Goal: Communication & Community: Answer question/provide support

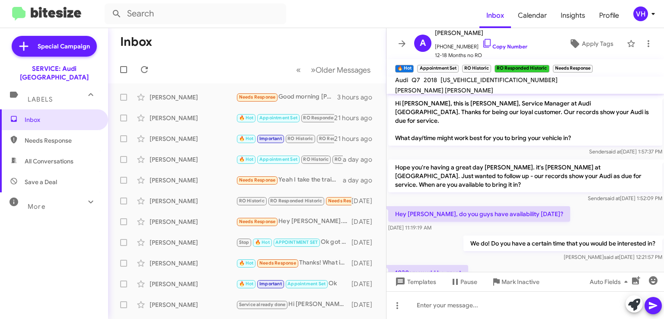
scroll to position [634, 0]
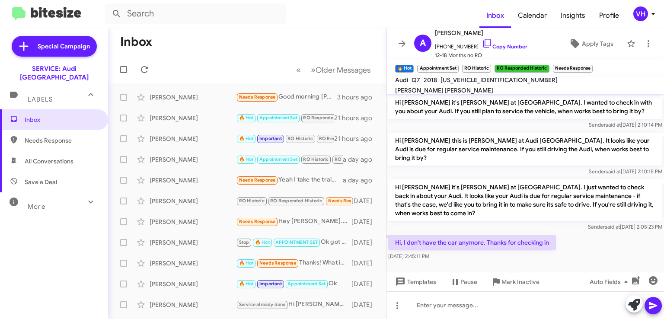
click at [592, 65] on span "×" at bounding box center [590, 64] width 5 height 10
click at [457, 65] on span "×" at bounding box center [456, 64] width 5 height 10
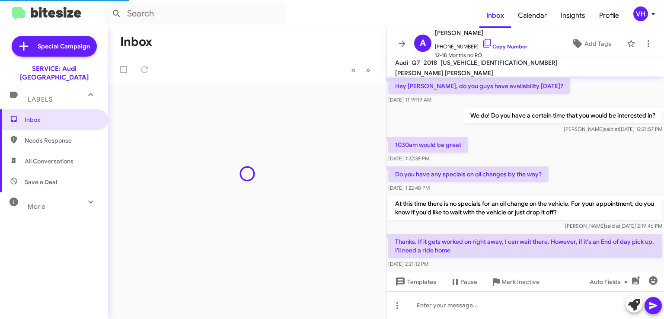
scroll to position [556, 0]
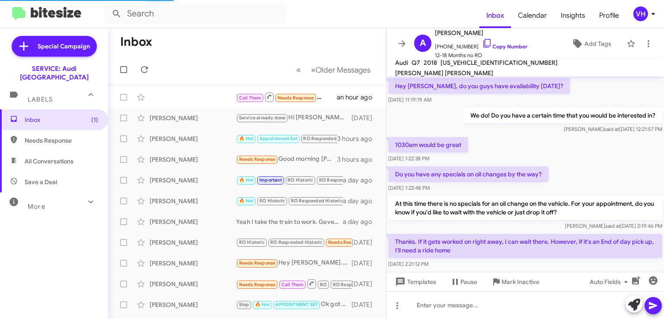
scroll to position [556, 0]
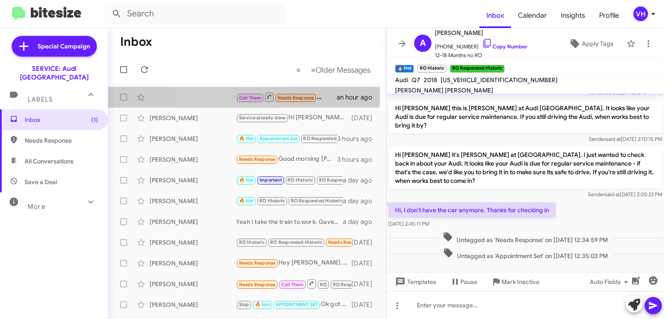
click at [221, 96] on div "Call Them Needs Response Inbound Call an hour ago" at bounding box center [247, 97] width 264 height 17
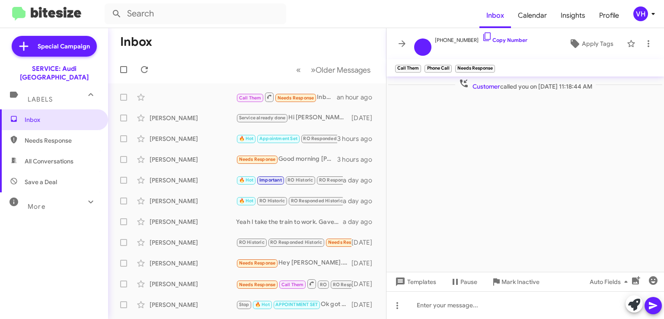
click at [494, 63] on span "×" at bounding box center [493, 64] width 5 height 10
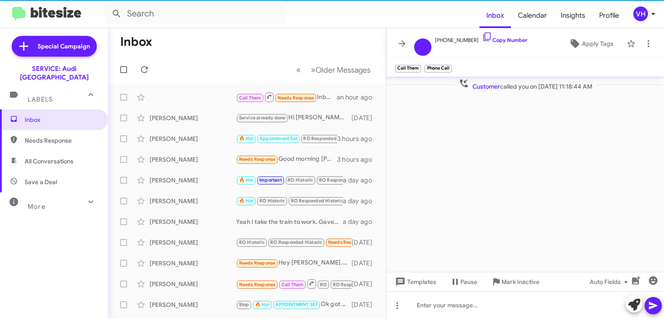
click at [448, 64] on span "×" at bounding box center [449, 64] width 5 height 10
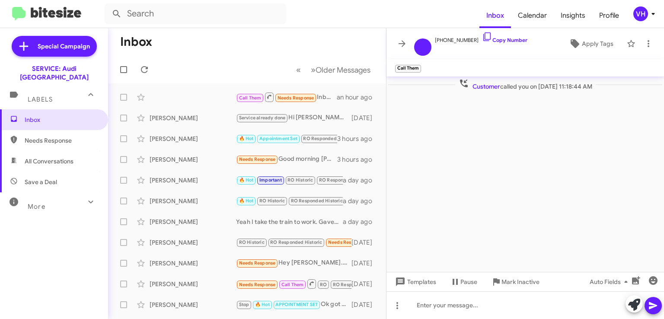
click at [420, 64] on span "×" at bounding box center [419, 64] width 5 height 10
click at [61, 136] on span "Needs Response" at bounding box center [62, 140] width 74 height 9
type input "in:needs-response"
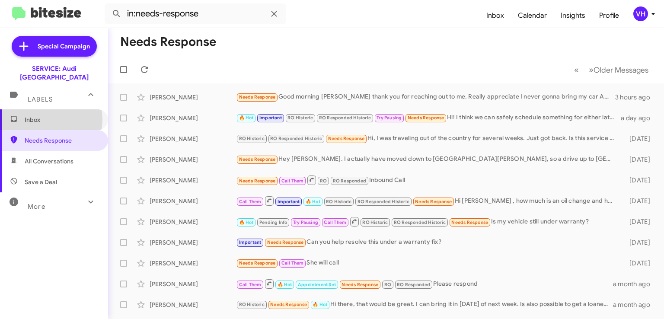
click at [45, 116] on span "Inbox" at bounding box center [62, 120] width 74 height 9
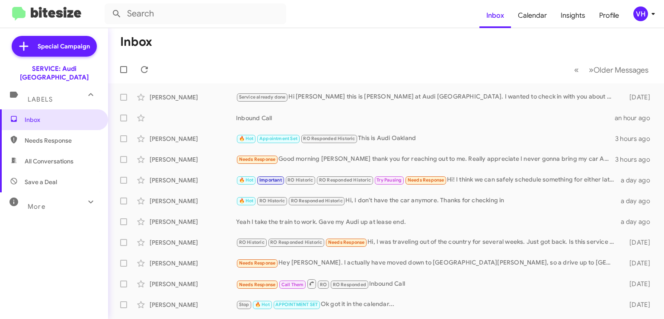
click at [523, 160] on div "Needs Response Good morning Steven Bainbridge thank you for reaching out to me.…" at bounding box center [425, 159] width 379 height 10
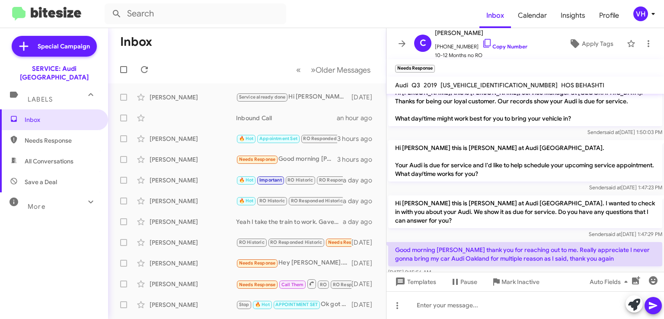
scroll to position [17, 0]
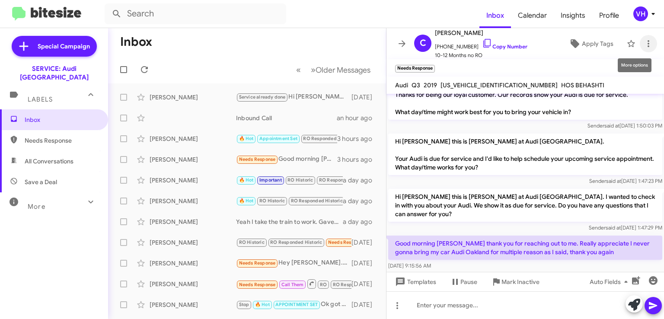
click at [644, 39] on icon at bounding box center [649, 44] width 10 height 10
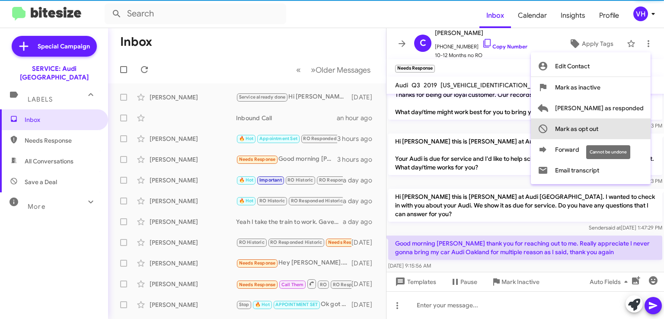
click at [599, 133] on span "Mark as opt out" at bounding box center [576, 129] width 43 height 21
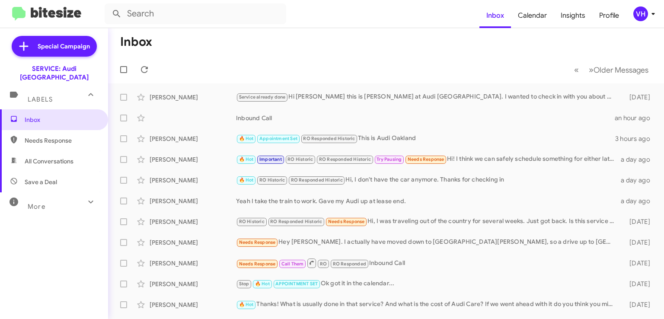
click at [444, 181] on div "🔥 Hot RO Historic RO Responded Historic Hi, I don't have the car anymore. Thank…" at bounding box center [427, 180] width 383 height 10
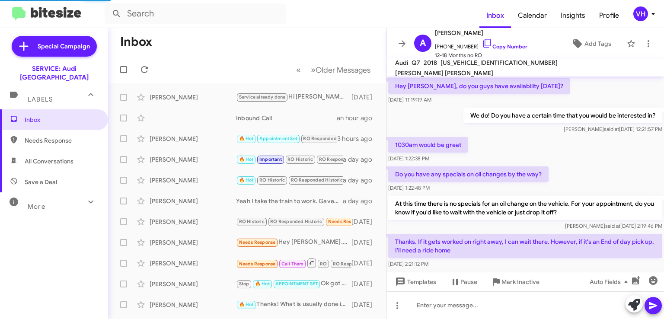
scroll to position [556, 0]
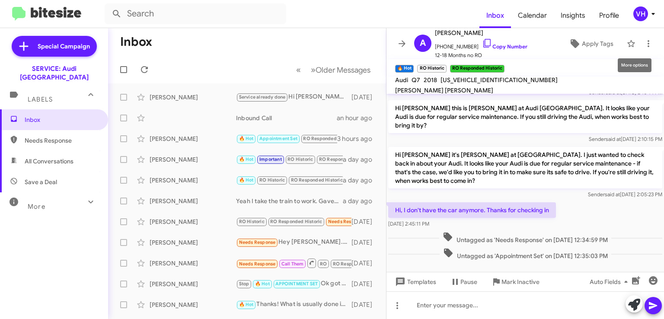
click at [644, 42] on icon at bounding box center [649, 44] width 10 height 10
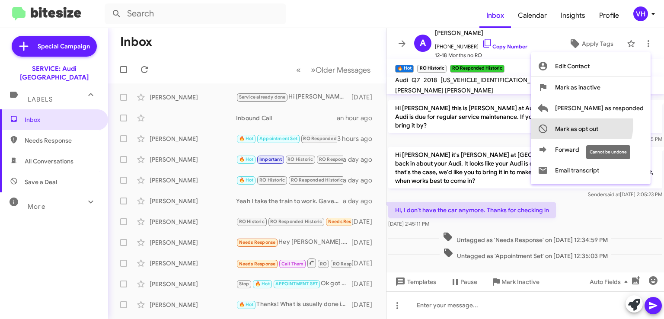
click at [599, 125] on span "Mark as opt out" at bounding box center [576, 129] width 43 height 21
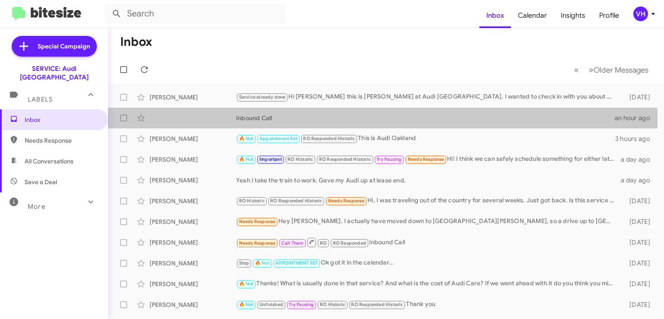
click at [315, 119] on div "Inbound Call" at bounding box center [425, 118] width 379 height 9
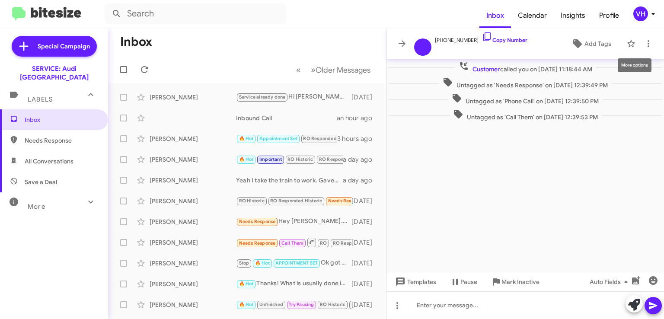
click at [645, 43] on icon at bounding box center [649, 44] width 10 height 10
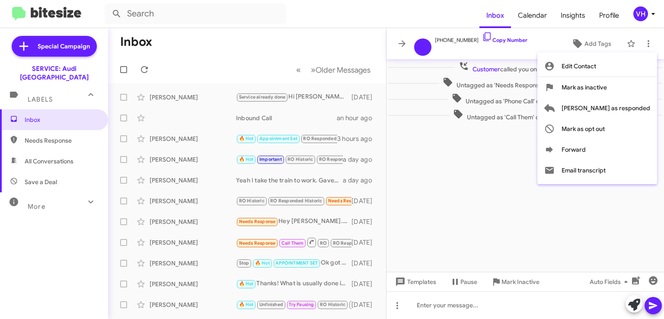
click at [198, 103] on div at bounding box center [332, 159] width 664 height 319
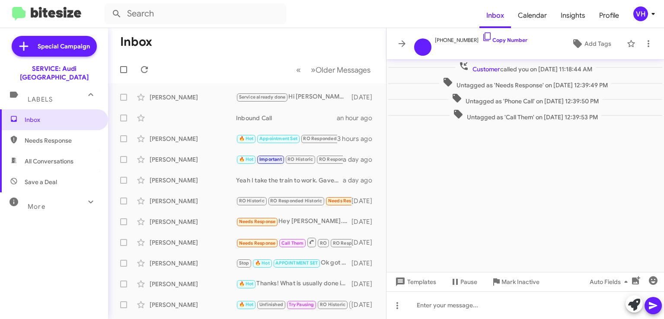
click at [177, 94] on div "[PERSON_NAME]" at bounding box center [193, 97] width 87 height 9
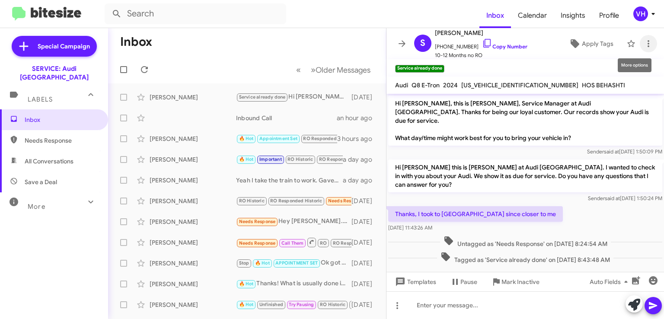
click at [644, 43] on icon at bounding box center [649, 44] width 10 height 10
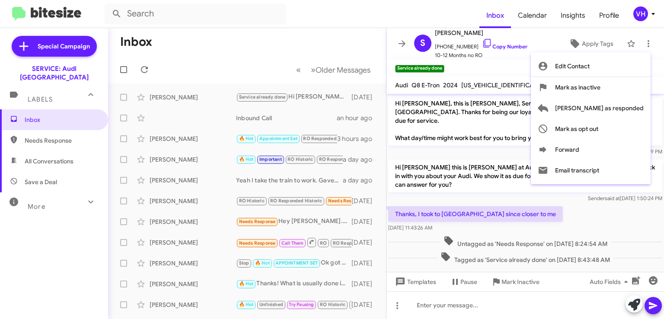
click at [443, 136] on div at bounding box center [332, 159] width 664 height 319
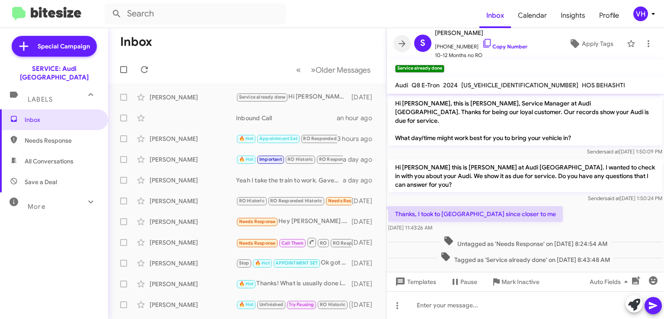
click at [406, 45] on icon at bounding box center [402, 44] width 10 height 10
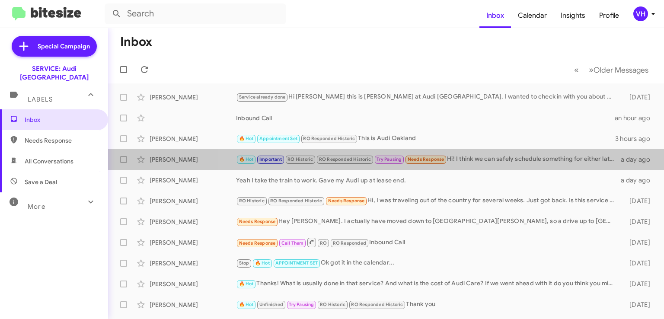
click at [505, 156] on div "🔥 Hot Important RO Historic RO Responded Historic Try Pausing Needs Response Hi…" at bounding box center [427, 159] width 383 height 10
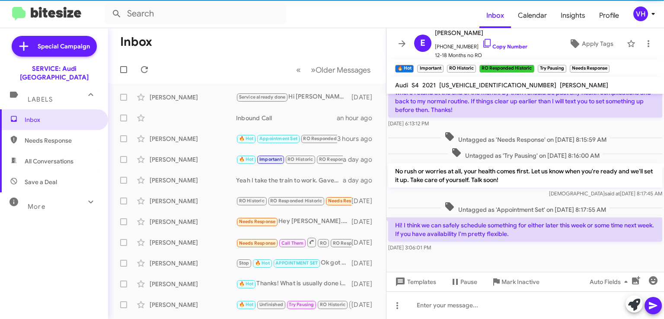
scroll to position [478, 0]
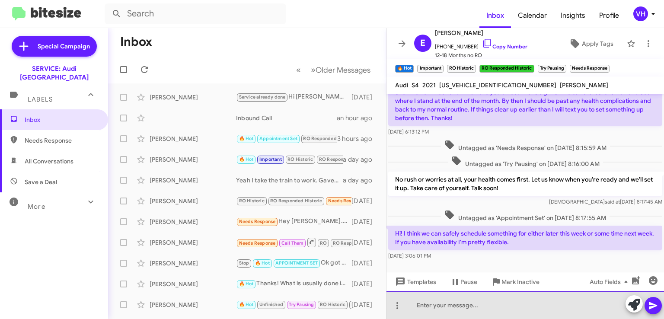
click at [541, 308] on div at bounding box center [526, 306] width 278 height 28
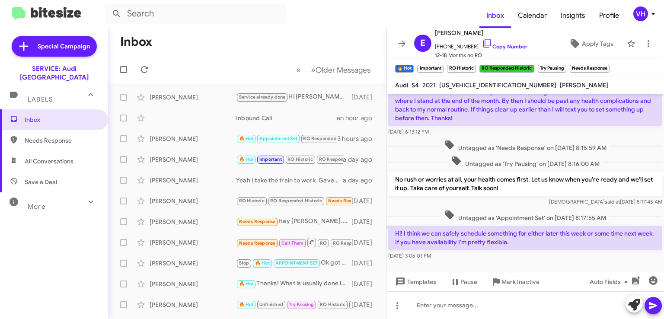
click at [501, 250] on p "Hi! I think we can safely schedule something for either later this week or some…" at bounding box center [525, 238] width 274 height 24
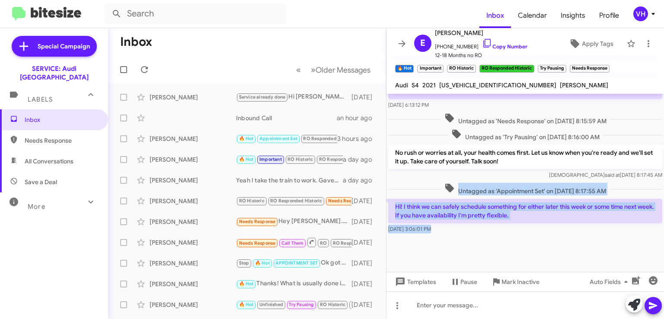
drag, startPoint x: 426, startPoint y: 221, endPoint x: 549, endPoint y: 268, distance: 132.4
click at [549, 268] on cdk-virtual-scroll-viewport "Hi! Thanks so much that sounds great esp because the car needs ALL of that and …" at bounding box center [526, 183] width 278 height 178
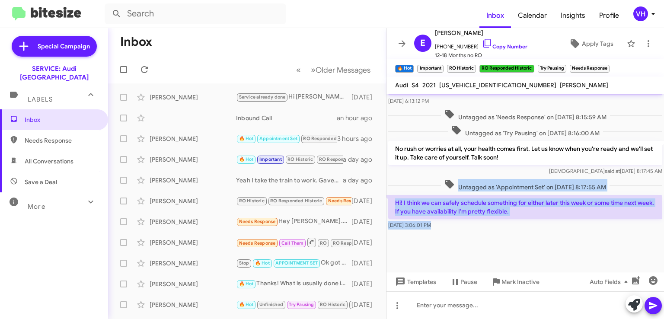
click at [546, 250] on div at bounding box center [526, 252] width 278 height 43
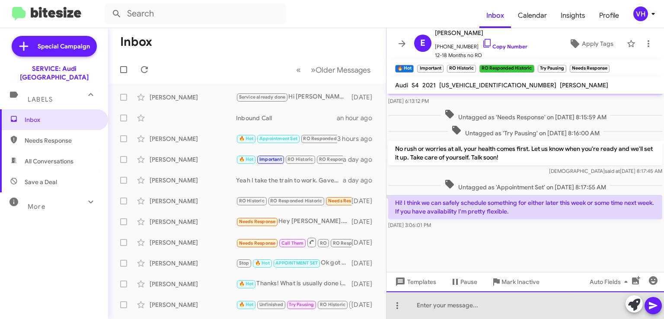
click at [454, 299] on div at bounding box center [526, 306] width 278 height 28
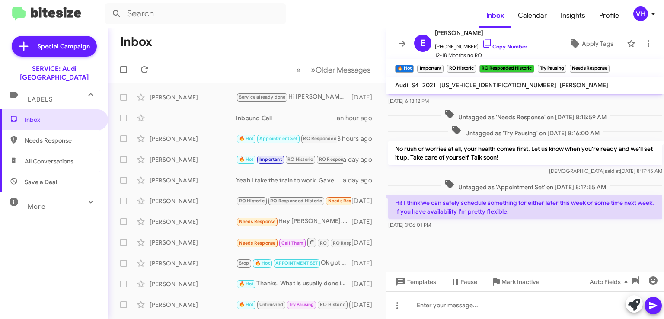
click at [177, 64] on mat-toolbar-row "« Previous » Next Older Messages" at bounding box center [247, 70] width 278 height 28
drag, startPoint x: 528, startPoint y: 223, endPoint x: 472, endPoint y: 218, distance: 55.7
click at [472, 218] on p "Hi! I think we can safely schedule something for either later this week or some…" at bounding box center [525, 207] width 274 height 24
click at [471, 217] on p "Hi! I think we can safely schedule something for either later this week or some…" at bounding box center [525, 207] width 274 height 24
drag, startPoint x: 443, startPoint y: 213, endPoint x: 546, endPoint y: 236, distance: 105.5
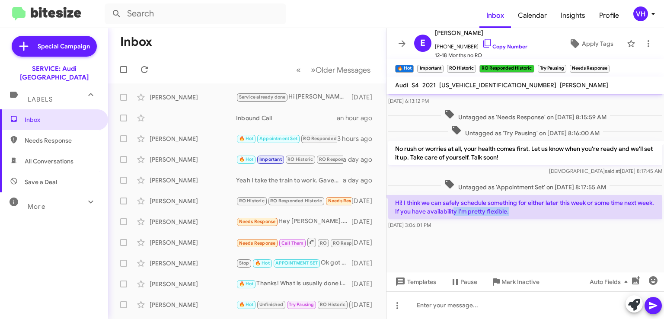
click at [546, 230] on div "Hi! I think we can safely schedule something for either later this week or some…" at bounding box center [525, 212] width 274 height 35
click at [546, 230] on div "Aug 19, 2025, 3:06:01 PM" at bounding box center [525, 225] width 274 height 9
click at [611, 252] on div at bounding box center [526, 252] width 278 height 43
click at [485, 84] on span "WAUB4AF48MA035654" at bounding box center [498, 85] width 117 height 8
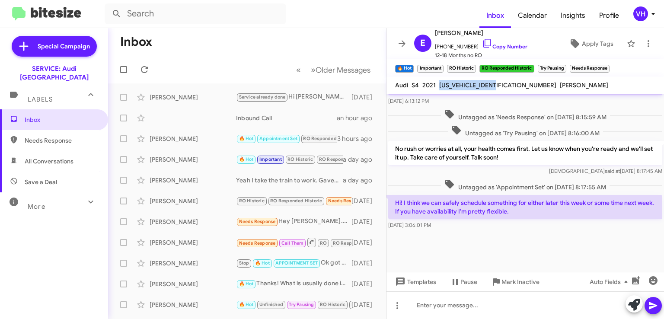
copy span "WAUB4AF48MA035654"
click at [433, 247] on div at bounding box center [526, 252] width 278 height 43
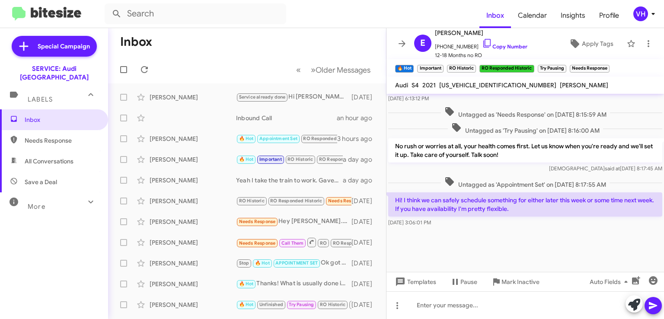
scroll to position [521, 0]
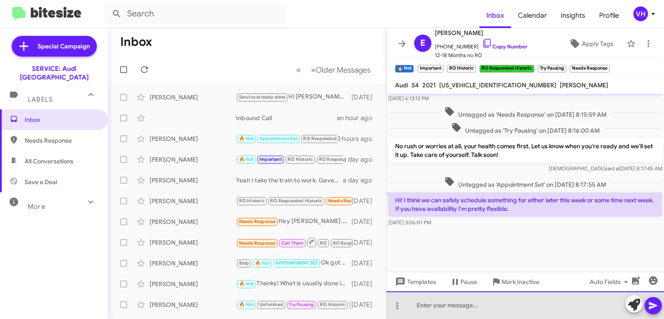
click at [573, 299] on div at bounding box center [526, 306] width 278 height 28
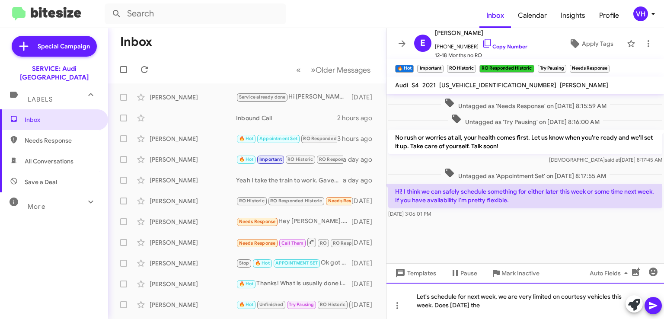
click at [490, 308] on div "Let's schedule for next week, we are very limited on courtesy vehicles this wee…" at bounding box center [526, 301] width 278 height 36
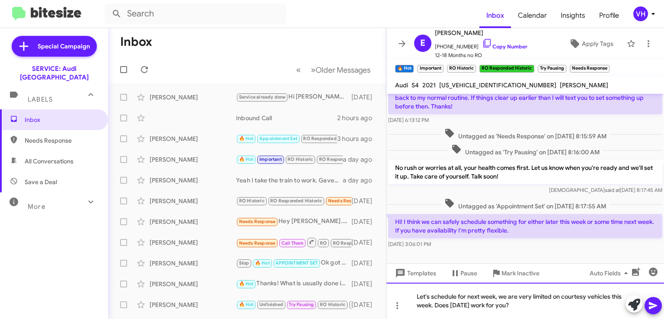
scroll to position [530, 0]
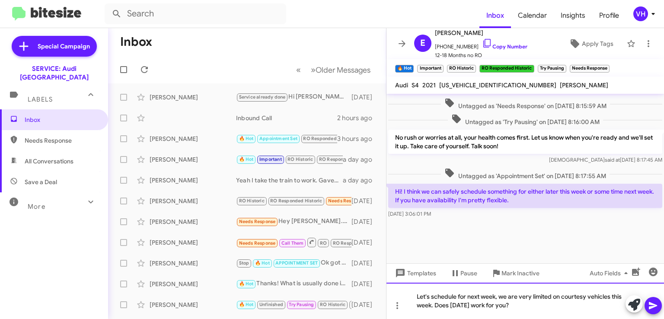
click at [572, 302] on div "Let's schedule for next week, we are very limited on courtesy vehicles this wee…" at bounding box center [526, 301] width 278 height 36
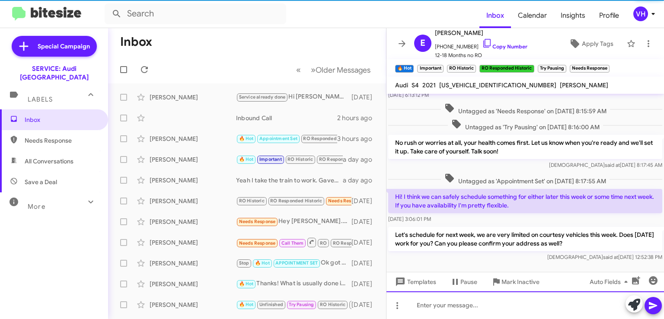
scroll to position [685, 0]
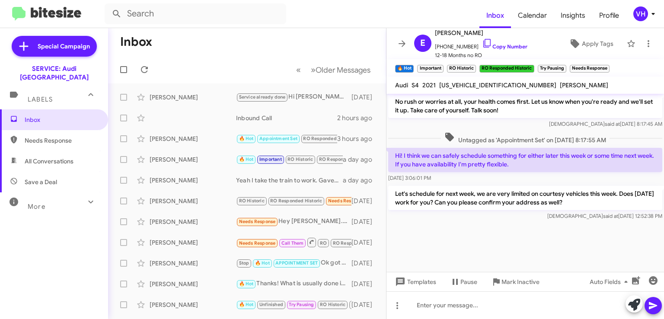
click at [400, 45] on icon at bounding box center [402, 44] width 10 height 10
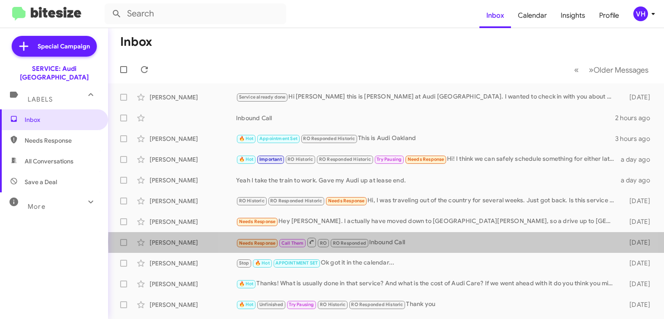
click at [402, 242] on div "Needs Response Call Them RO RO Responded Inbound Call" at bounding box center [427, 242] width 383 height 11
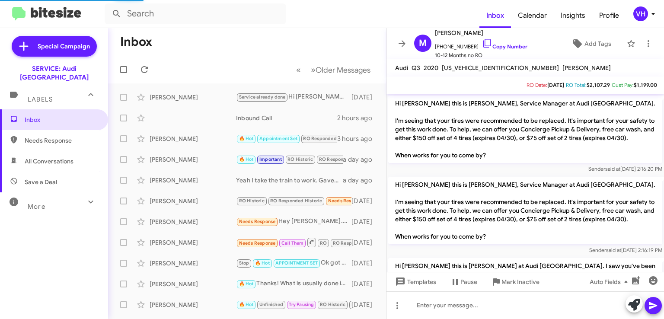
scroll to position [440, 0]
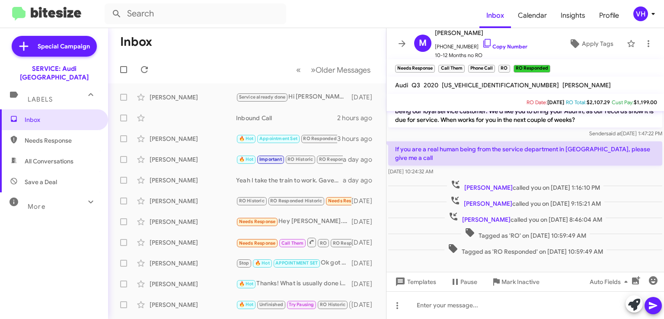
click at [190, 219] on div "[PERSON_NAME]" at bounding box center [193, 222] width 87 height 9
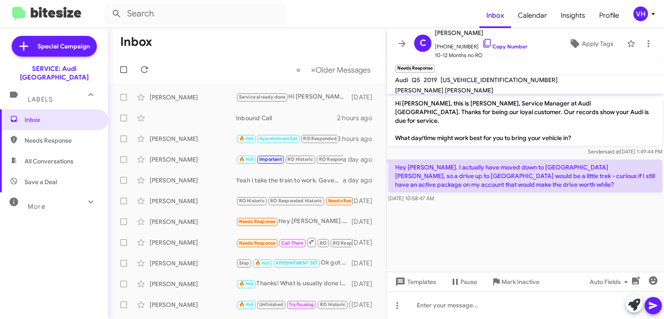
click at [463, 83] on span "WA1BNAFY1K2063865" at bounding box center [499, 80] width 117 height 8
copy span "WA1BNAFY1K2063865"
click at [424, 148] on div "Sender said at Aug 13, 2025, 1:49:44 PM" at bounding box center [525, 152] width 274 height 9
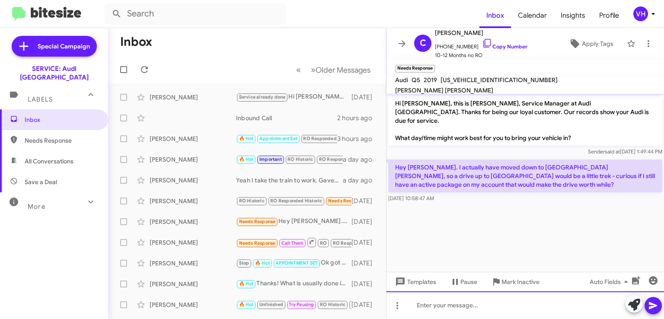
click at [471, 308] on div at bounding box center [526, 306] width 278 height 28
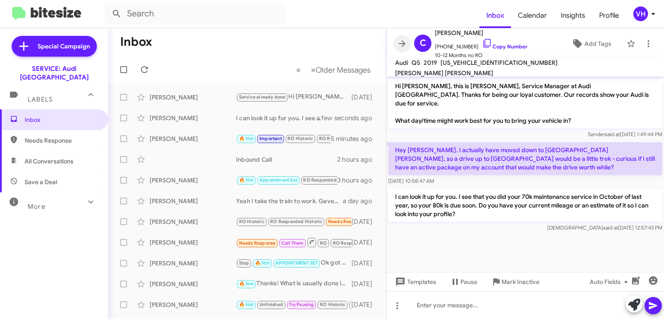
click at [403, 44] on icon at bounding box center [402, 43] width 7 height 6
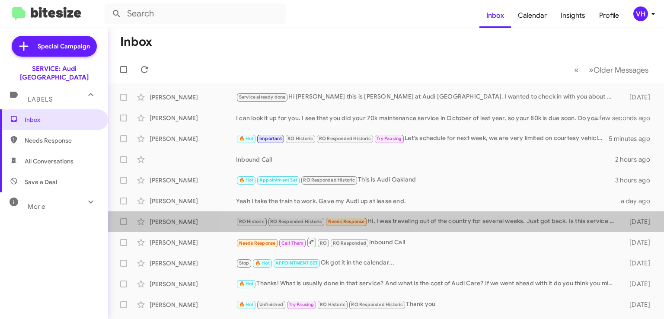
click at [420, 226] on div "RO Historic RO Responded Historic Needs Response Hi, I was traveling out of the…" at bounding box center [427, 222] width 383 height 10
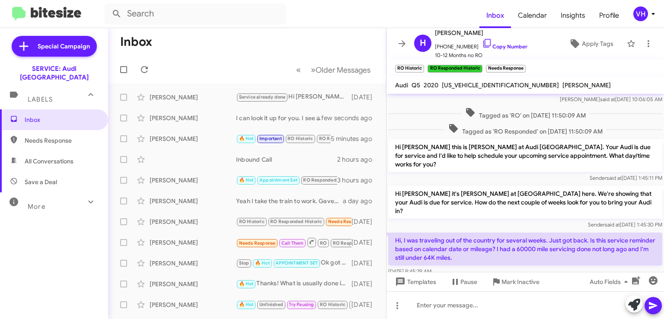
scroll to position [221, 0]
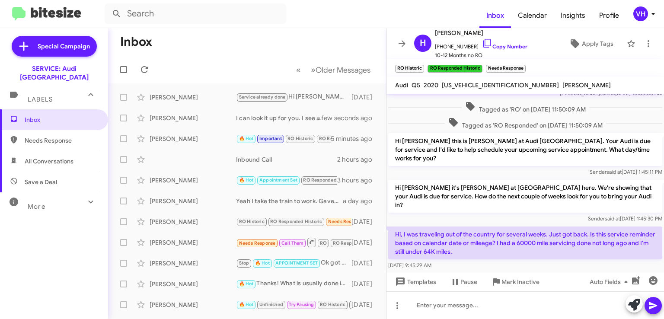
click at [479, 84] on span "[US_VEHICLE_IDENTIFICATION_NUMBER]" at bounding box center [500, 85] width 117 height 8
copy span "[US_VEHICLE_IDENTIFICATION_NUMBER]"
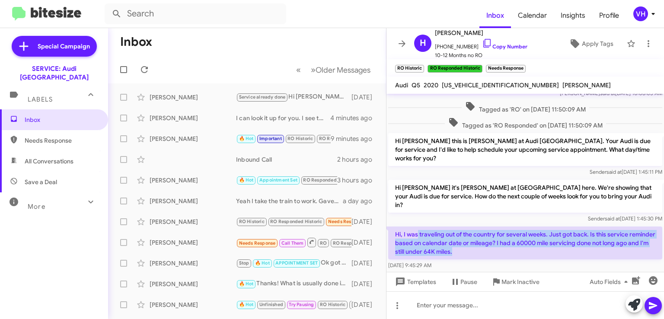
drag, startPoint x: 511, startPoint y: 236, endPoint x: 419, endPoint y: 217, distance: 94.2
click at [419, 227] on p "Hi, I was traveling out of the country for several weeks. Just got back. Is thi…" at bounding box center [525, 243] width 274 height 33
drag, startPoint x: 407, startPoint y: 207, endPoint x: 501, endPoint y: 238, distance: 99.2
click at [500, 238] on div "Hi Hill, this is Alan Ng Service Manager at Audi Oakland. It looks like your Au…" at bounding box center [526, 72] width 278 height 399
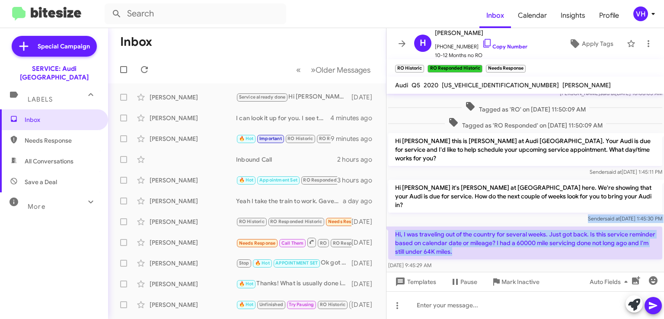
click at [501, 237] on p "Hi, I was traveling out of the country for several weeks. Just got back. Is thi…" at bounding box center [525, 243] width 274 height 33
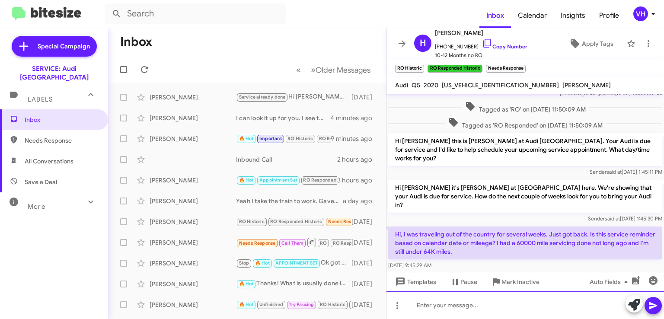
click at [518, 303] on div at bounding box center [526, 306] width 278 height 28
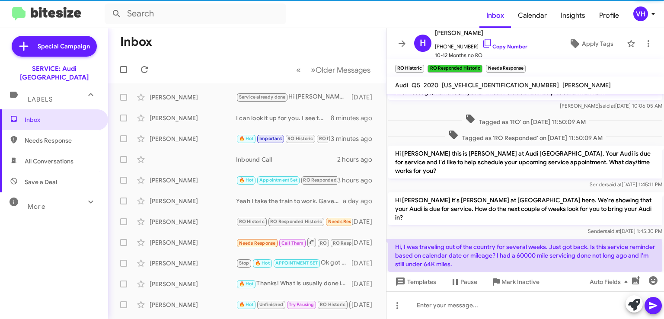
scroll to position [221, 0]
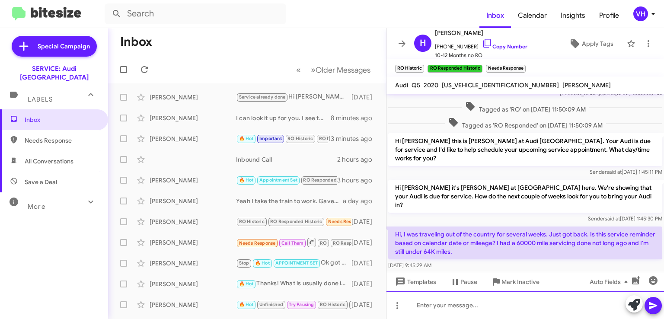
click at [462, 303] on div at bounding box center [526, 306] width 278 height 28
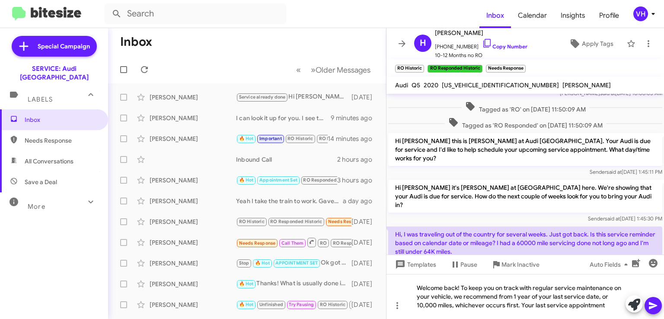
click at [493, 85] on span "WA1E2AFYXL2085936" at bounding box center [500, 85] width 117 height 8
click at [494, 84] on span "WA1E2AFYXL2085936" at bounding box center [500, 85] width 117 height 8
click at [491, 98] on div "I apologize it looks like it may have been a miscommunication on my part, I see…" at bounding box center [526, 76] width 278 height 47
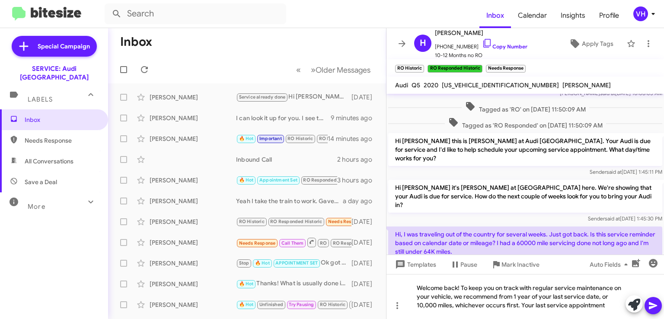
click at [494, 84] on span "WA1E2AFYXL2085936" at bounding box center [500, 85] width 117 height 8
copy span "WA1E2AFYXL2085936"
click at [607, 304] on div "Welcome back! To keep you on track with regular service maintenance on your veh…" at bounding box center [526, 296] width 278 height 45
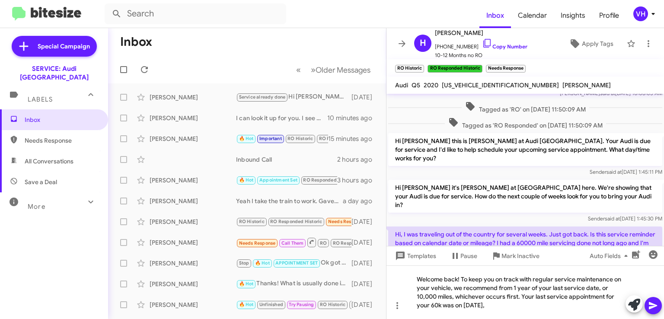
click at [30, 248] on div "Inbox Needs Response All Conversations Save a Deal More Important 🔥 Hot Appoint…" at bounding box center [54, 205] width 108 height 192
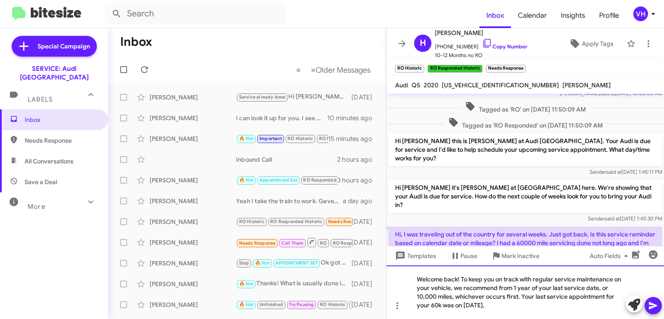
click at [545, 308] on div "Welcome back! To keep you on track with regular service maintenance on your veh…" at bounding box center [526, 293] width 278 height 54
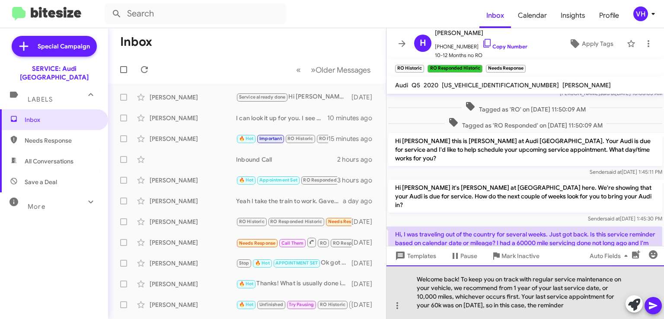
drag, startPoint x: 428, startPoint y: 278, endPoint x: 601, endPoint y: 311, distance: 175.8
click at [601, 311] on div "Welcome back! To keep you on track with regular service maintenance on your veh…" at bounding box center [526, 293] width 278 height 54
click at [597, 309] on div "Welcome back! To keep you on track with regular service maintenance on your veh…" at bounding box center [526, 293] width 278 height 54
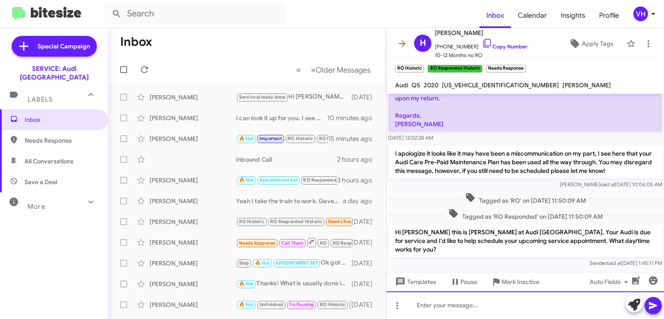
scroll to position [279, 0]
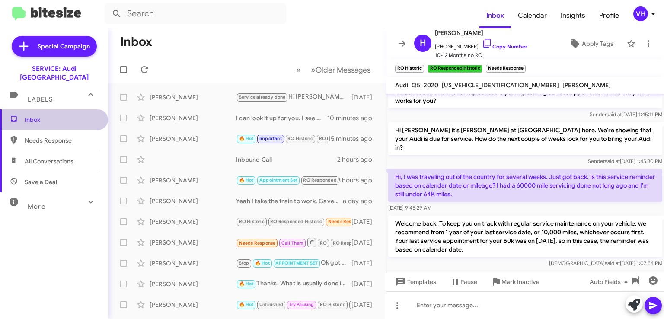
click at [58, 116] on span "Inbox" at bounding box center [62, 120] width 74 height 9
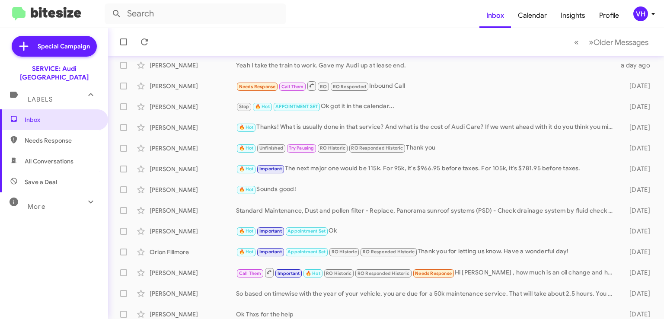
scroll to position [183, 0]
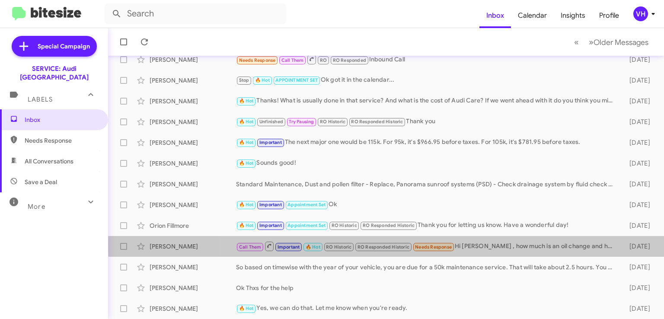
click at [495, 245] on div "Call Them Important 🔥 Hot RO Historic RO Responded Historic Needs Response Hi […" at bounding box center [427, 246] width 383 height 11
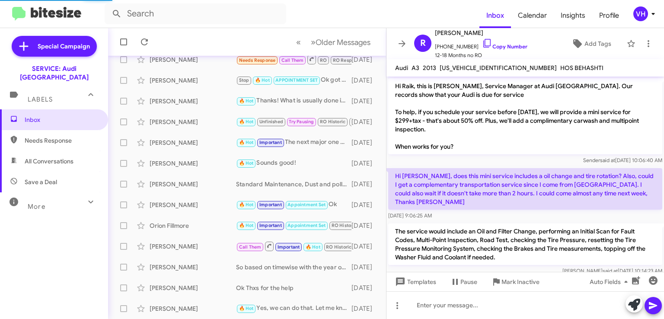
scroll to position [521, 0]
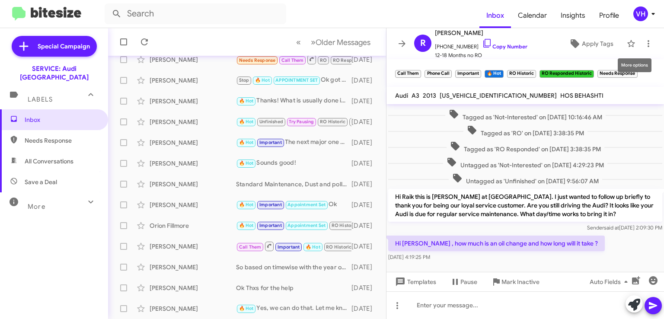
click at [644, 44] on icon at bounding box center [649, 44] width 10 height 10
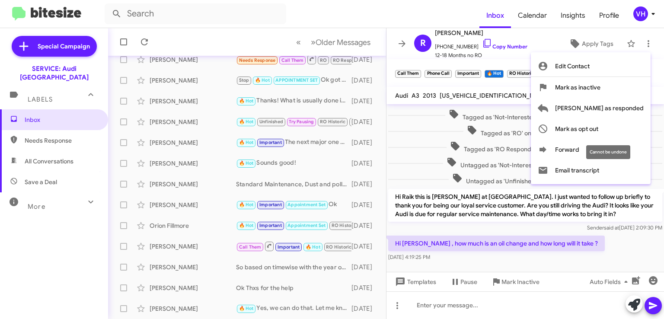
click at [599, 125] on span "Mark as opt out" at bounding box center [576, 129] width 43 height 21
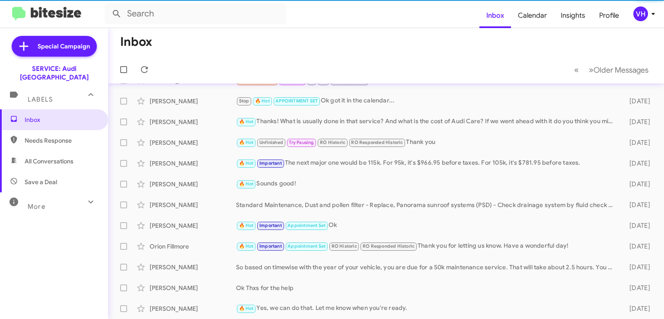
scroll to position [162, 0]
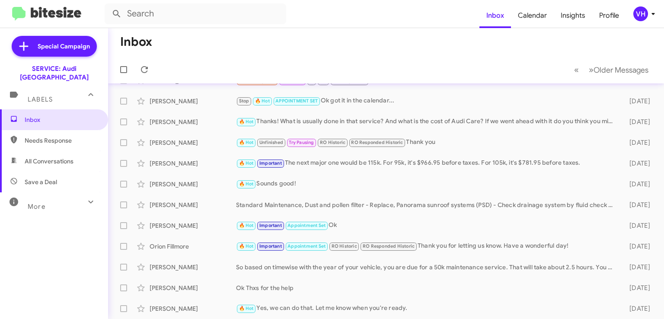
click at [45, 116] on span "Inbox" at bounding box center [62, 120] width 74 height 9
click at [43, 136] on span "Needs Response" at bounding box center [62, 140] width 74 height 9
type input "in:needs-response"
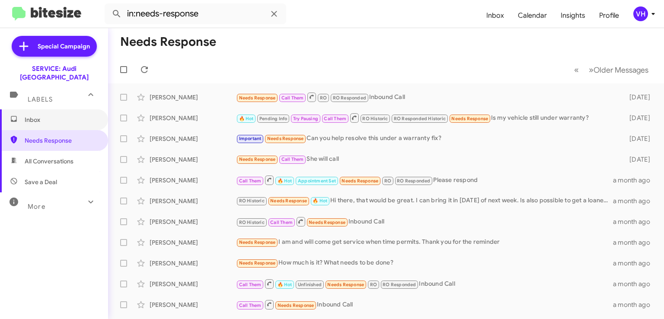
click at [55, 116] on span "Inbox" at bounding box center [62, 120] width 74 height 9
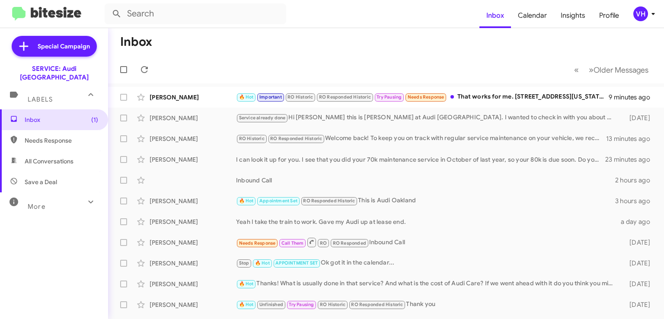
click at [203, 100] on div "[PERSON_NAME]" at bounding box center [193, 97] width 87 height 9
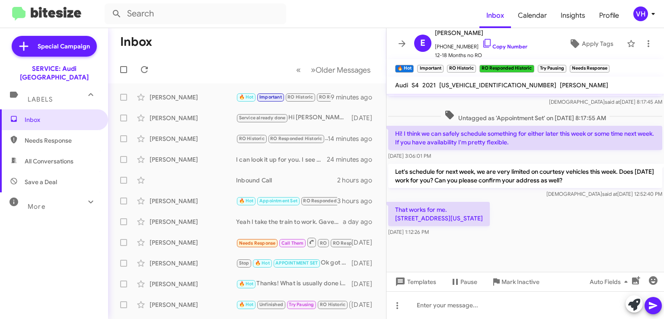
scroll to position [495, 0]
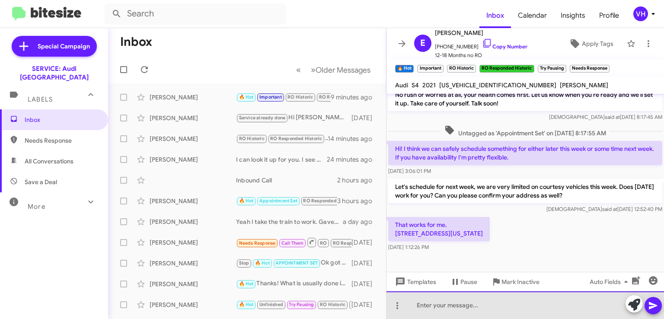
click at [474, 302] on div at bounding box center [526, 306] width 278 height 28
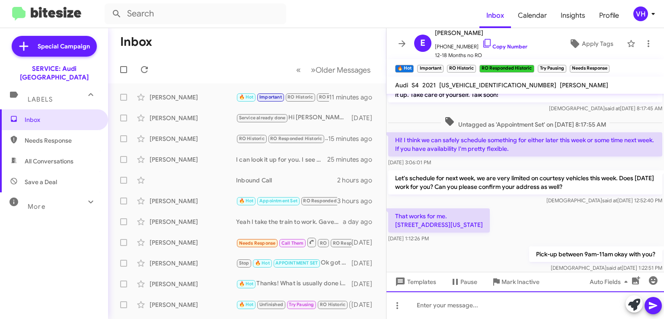
scroll to position [727, 0]
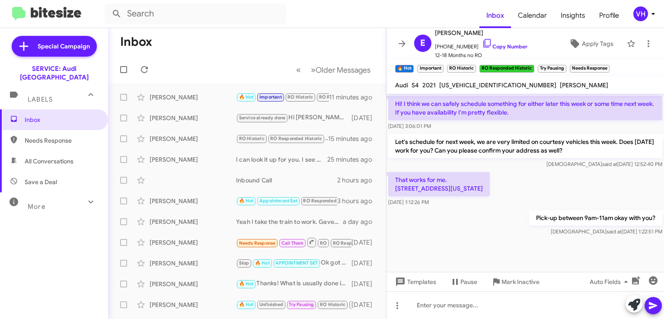
click at [482, 86] on span "[US_VEHICLE_IDENTIFICATION_NUMBER]" at bounding box center [498, 85] width 117 height 8
copy span "[US_VEHICLE_IDENTIFICATION_NUMBER]"
click at [480, 156] on p "Let's schedule for next week, we are very limited on courtesy vehicles this wee…" at bounding box center [525, 146] width 274 height 24
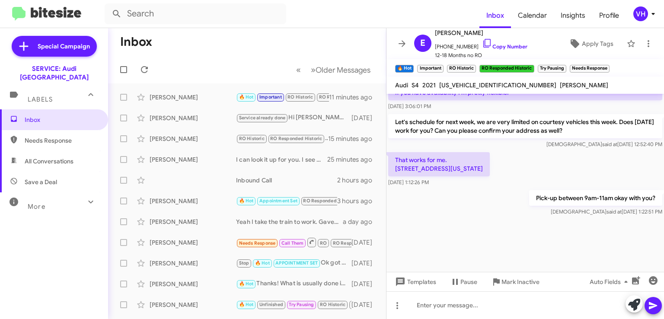
scroll to position [722, 0]
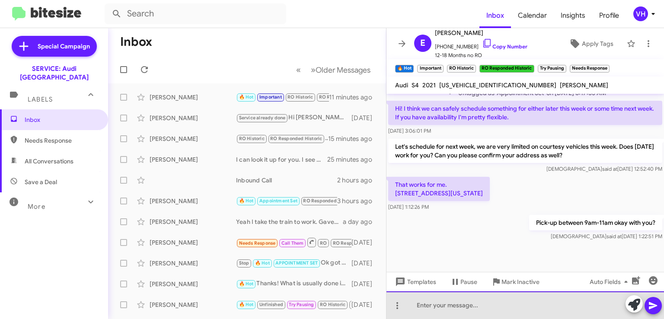
click at [444, 305] on div at bounding box center [526, 306] width 278 height 28
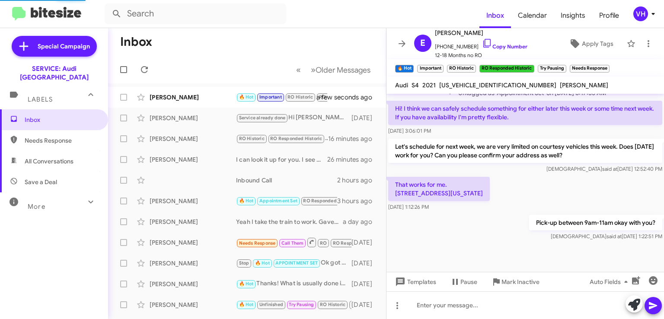
scroll to position [530, 0]
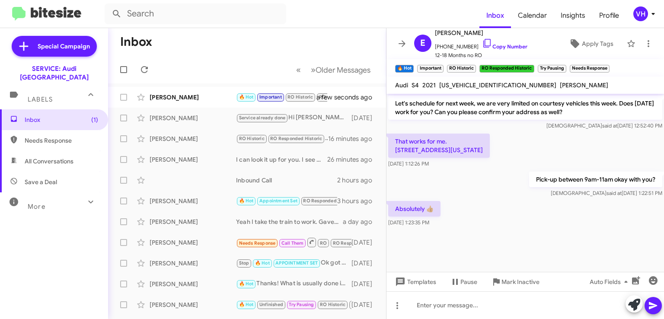
click at [192, 98] on div "[PERSON_NAME]" at bounding box center [193, 97] width 87 height 9
click at [475, 82] on span "[US_VEHICLE_IDENTIFICATION_NUMBER]" at bounding box center [498, 85] width 117 height 8
click at [475, 83] on span "WAUB4AF48MA035654" at bounding box center [498, 85] width 117 height 8
copy span "WAUB4AF48MA035654"
click at [468, 170] on div "Pick-up between 9am-11am okay with you? Veda said at Aug 20, 2025, 1:22:51 PM" at bounding box center [526, 184] width 278 height 29
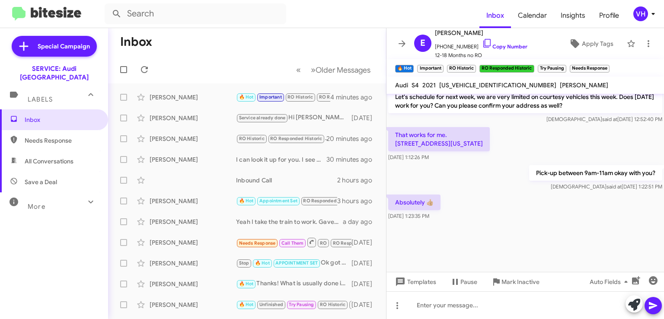
scroll to position [754, 0]
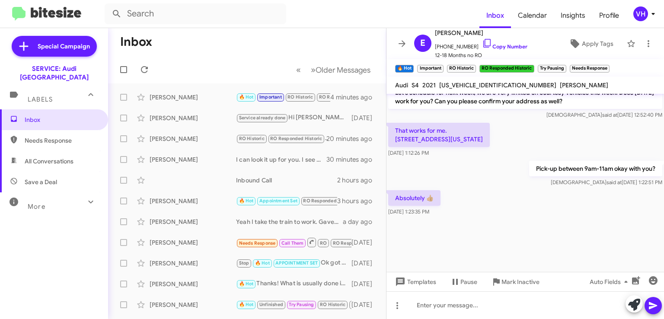
click at [486, 85] on span "WAUB4AF48MA035654" at bounding box center [498, 85] width 117 height 8
copy span "WAUB4AF48MA035654"
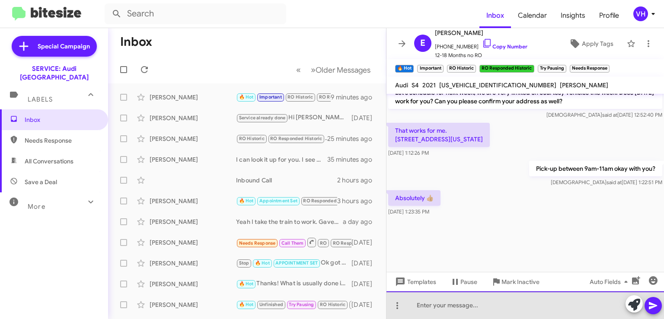
click at [450, 310] on div at bounding box center [526, 306] width 278 height 28
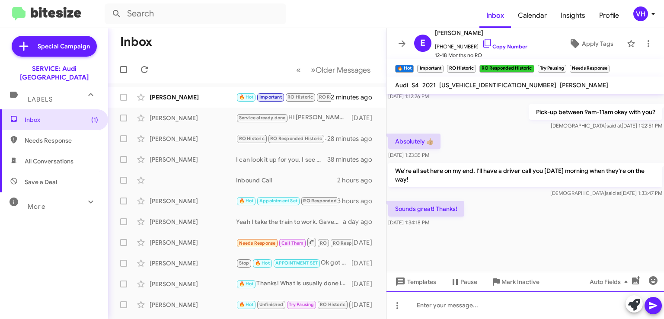
scroll to position [530, 0]
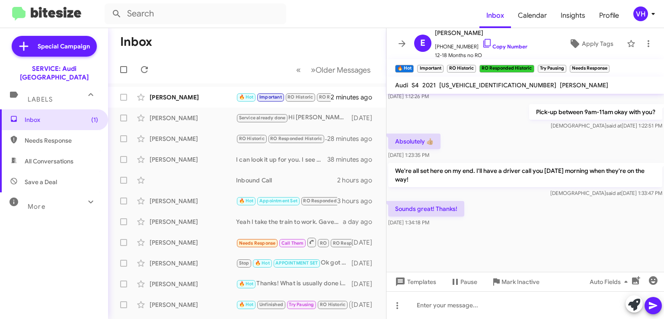
click at [607, 64] on span "×" at bounding box center [607, 64] width 5 height 10
click at [565, 64] on span "×" at bounding box center [564, 64] width 5 height 10
click at [475, 64] on span "×" at bounding box center [474, 64] width 5 height 10
click at [442, 66] on span "×" at bounding box center [441, 64] width 5 height 10
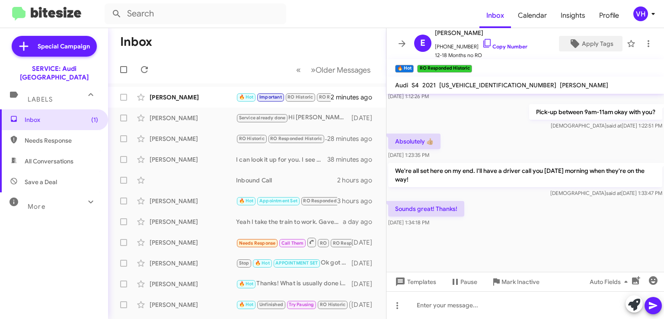
click at [589, 42] on span "Apply Tags" at bounding box center [598, 44] width 32 height 16
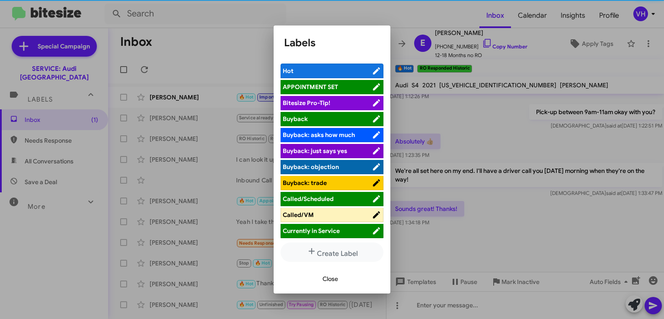
click at [355, 85] on span "APPOINTMENT SET" at bounding box center [327, 87] width 89 height 9
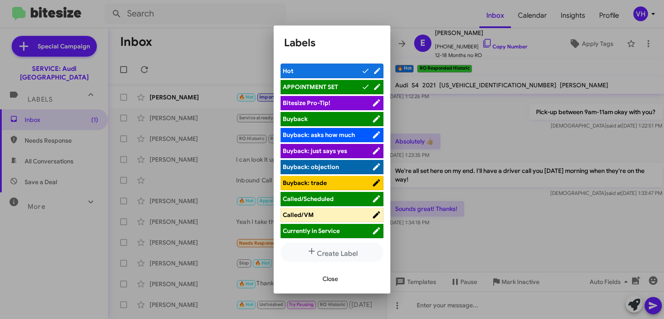
click at [333, 277] on span "Close" at bounding box center [331, 279] width 16 height 16
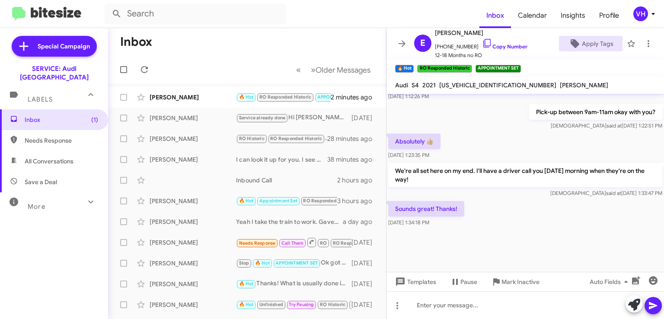
click at [198, 96] on div "[PERSON_NAME]" at bounding box center [193, 97] width 87 height 9
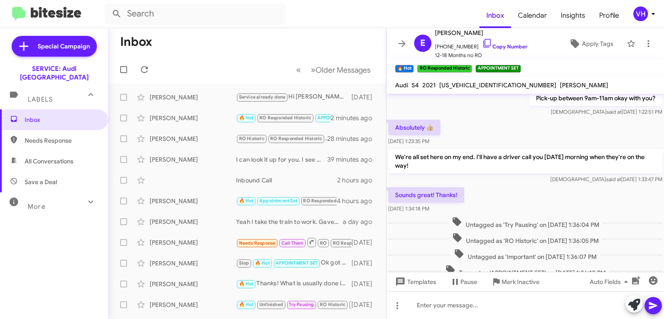
scroll to position [391, 0]
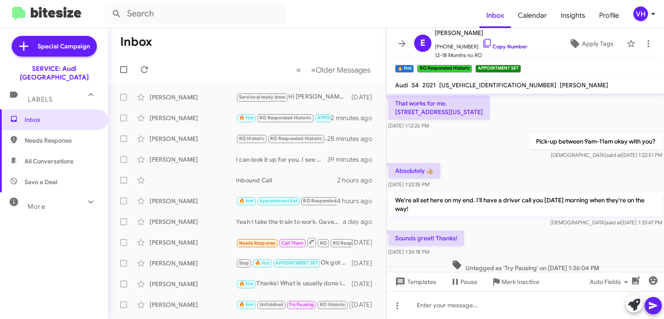
drag, startPoint x: 469, startPoint y: 120, endPoint x: 393, endPoint y: 113, distance: 76.0
click at [393, 113] on p "That works for me. [STREET_ADDRESS][US_STATE]" at bounding box center [439, 108] width 102 height 24
copy p "[STREET_ADDRESS][US_STATE]"
click at [482, 132] on div "That works for me. [STREET_ADDRESS][US_STATE] [DATE] 1:12:26 PM" at bounding box center [526, 113] width 278 height 38
drag, startPoint x: 469, startPoint y: 120, endPoint x: 394, endPoint y: 111, distance: 75.8
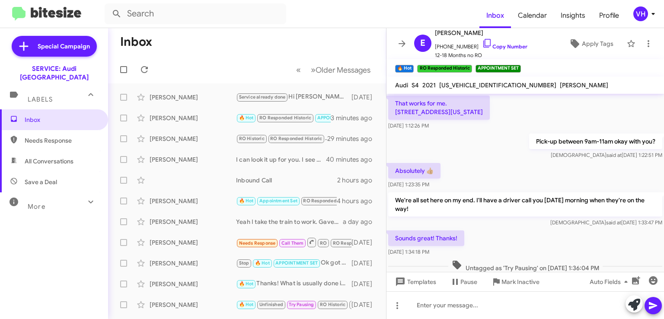
click at [394, 111] on p "That works for me. [STREET_ADDRESS][US_STATE]" at bounding box center [439, 108] width 102 height 24
copy p "[STREET_ADDRESS][US_STATE]"
click at [518, 161] on div "Pick-up between 9am-11am okay with you? [PERSON_NAME] said at [DATE] 1:22:51 PM" at bounding box center [526, 146] width 278 height 29
drag, startPoint x: 469, startPoint y: 122, endPoint x: 395, endPoint y: 113, distance: 74.5
click at [395, 113] on p "That works for me. [STREET_ADDRESS][US_STATE]" at bounding box center [439, 108] width 102 height 24
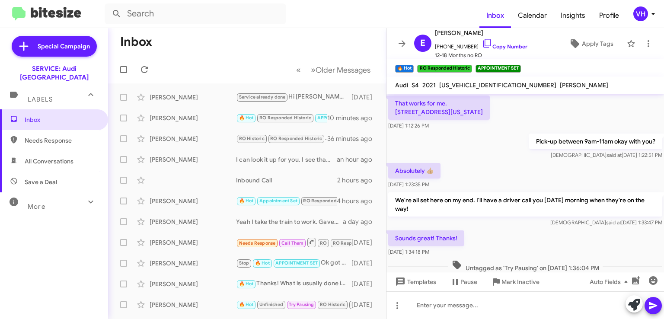
copy p "[STREET_ADDRESS][US_STATE]"
click at [441, 132] on div "That works for me. [STREET_ADDRESS][US_STATE] [DATE] 1:12:26 PM" at bounding box center [526, 113] width 278 height 38
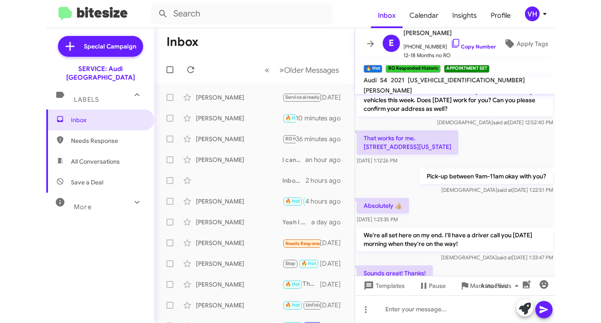
scroll to position [400, 0]
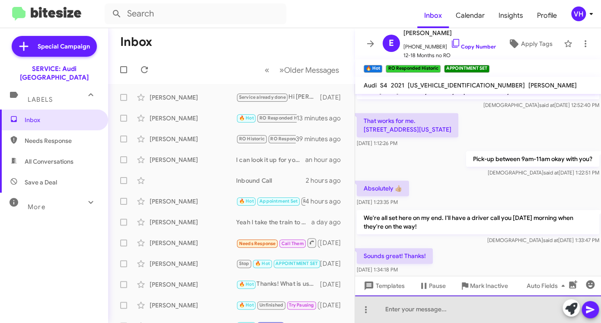
click at [415, 302] on div at bounding box center [478, 309] width 246 height 28
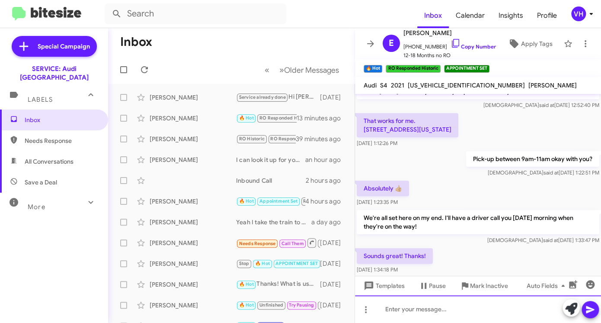
paste div
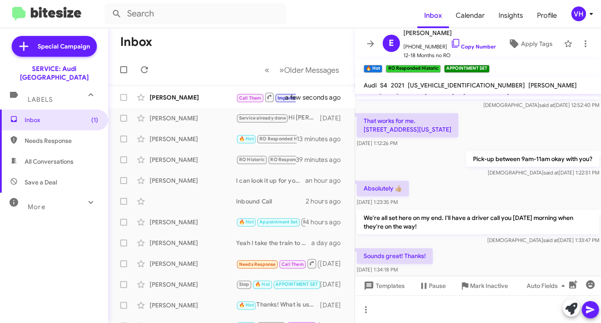
click at [183, 101] on div "[PERSON_NAME]" at bounding box center [193, 97] width 87 height 9
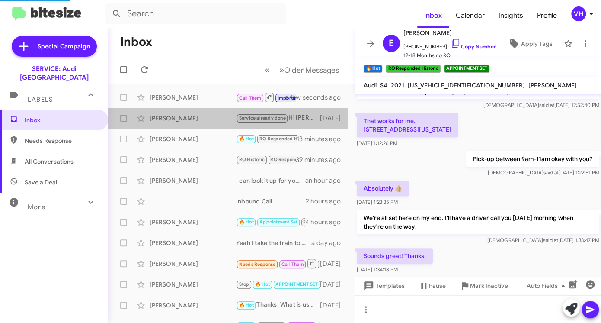
click at [180, 118] on div "[PERSON_NAME]" at bounding box center [193, 118] width 87 height 9
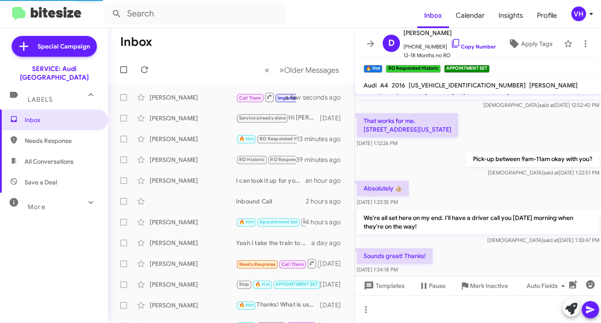
scroll to position [503, 0]
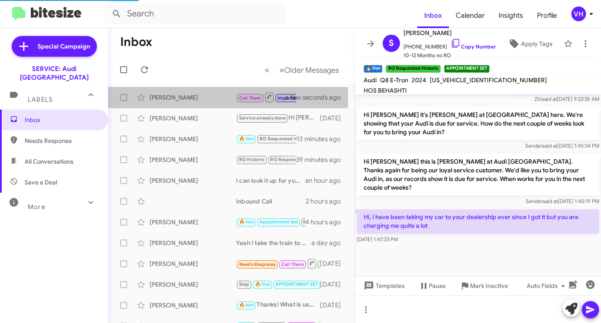
click at [188, 97] on div "[PERSON_NAME]" at bounding box center [193, 97] width 87 height 9
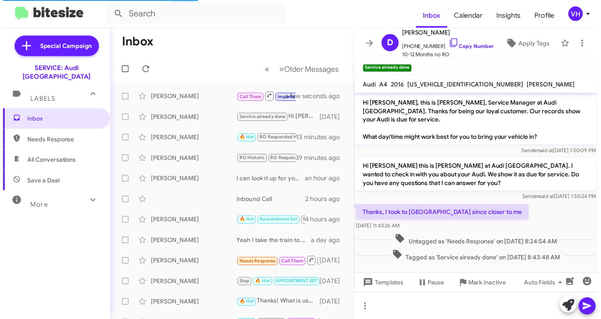
scroll to position [503, 0]
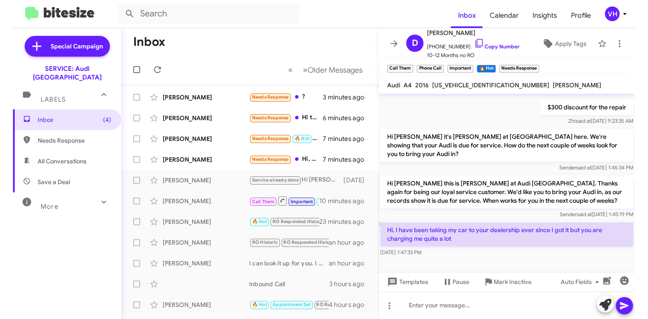
scroll to position [464, 0]
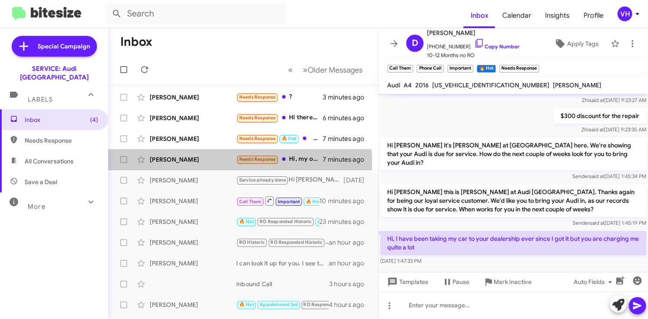
click at [213, 163] on div "[PERSON_NAME]" at bounding box center [193, 159] width 87 height 9
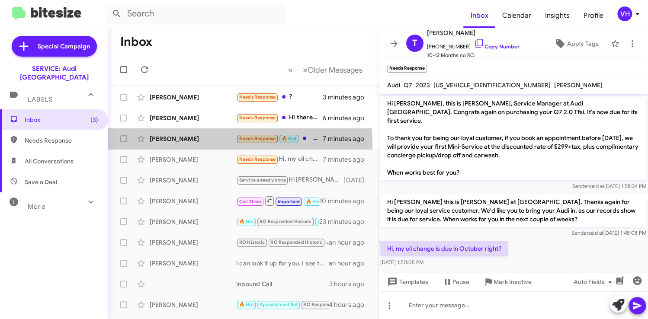
click at [209, 145] on div "[PERSON_NAME] Needs Response 🔥 Hot Are there any weekend appointments available…" at bounding box center [243, 138] width 256 height 17
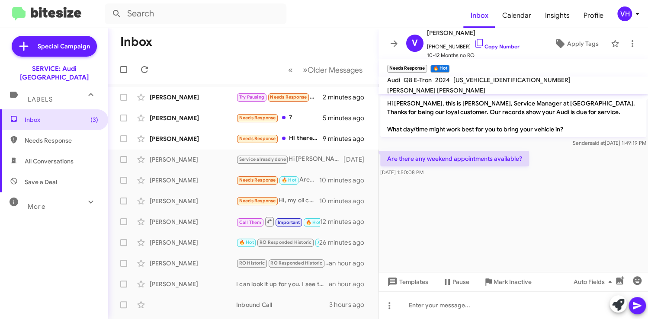
click at [195, 135] on div "[PERSON_NAME]" at bounding box center [193, 139] width 87 height 9
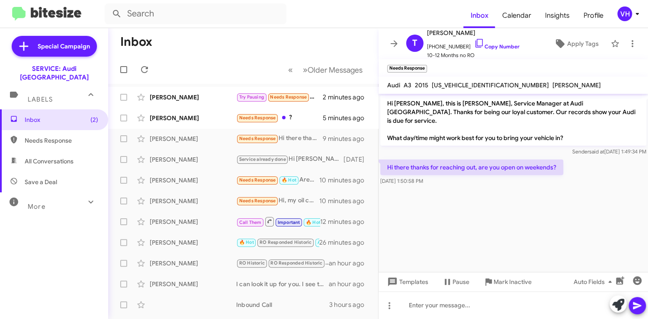
click at [199, 122] on div "[PERSON_NAME]" at bounding box center [193, 118] width 87 height 9
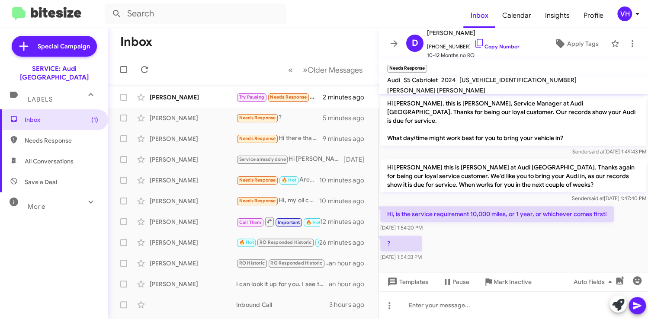
click at [190, 100] on div "[PERSON_NAME]" at bounding box center [193, 97] width 87 height 9
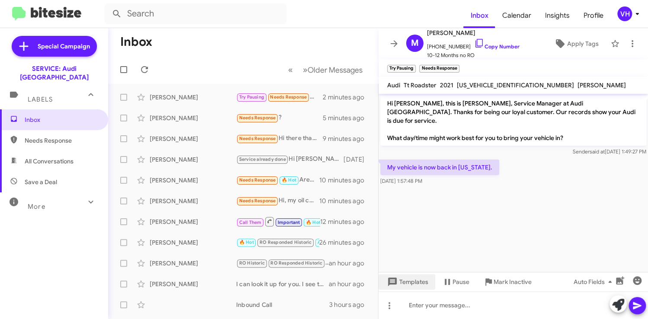
click at [420, 282] on span "Templates" at bounding box center [406, 282] width 43 height 16
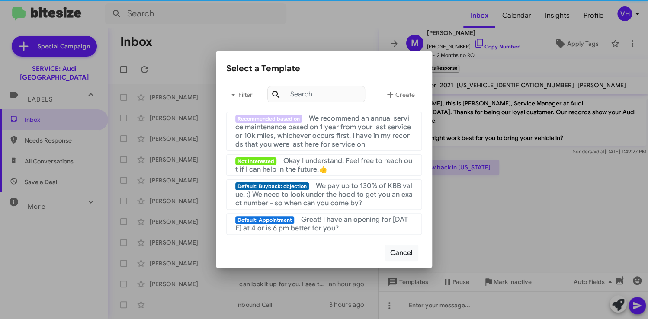
click at [526, 204] on div at bounding box center [324, 159] width 648 height 319
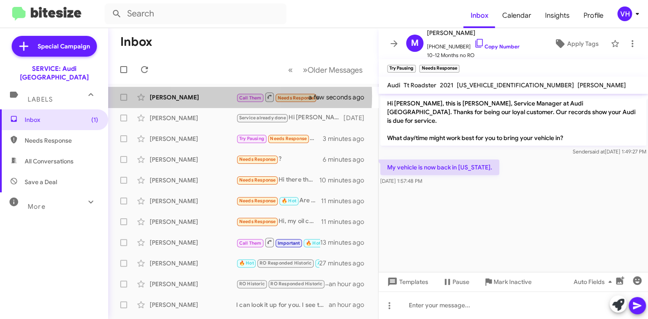
click at [216, 96] on div "[PERSON_NAME]" at bounding box center [193, 97] width 87 height 9
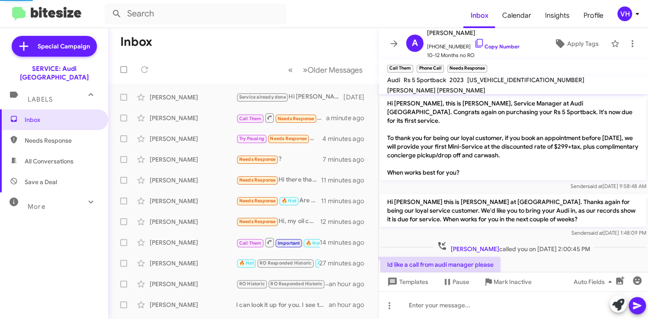
scroll to position [13, 0]
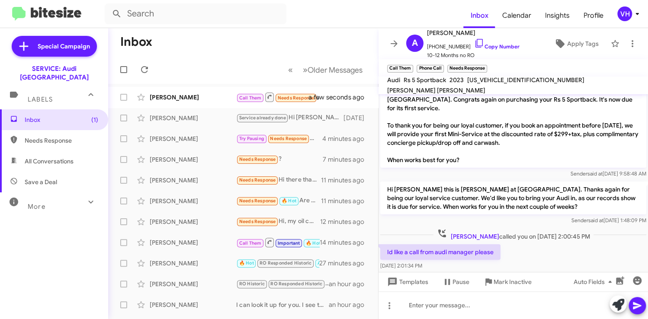
click at [93, 228] on div "Inbox (1) Needs Response All Conversations Save a Deal More Important 🔥 Hot App…" at bounding box center [54, 205] width 108 height 192
click at [201, 156] on div "[PERSON_NAME]" at bounding box center [193, 159] width 87 height 9
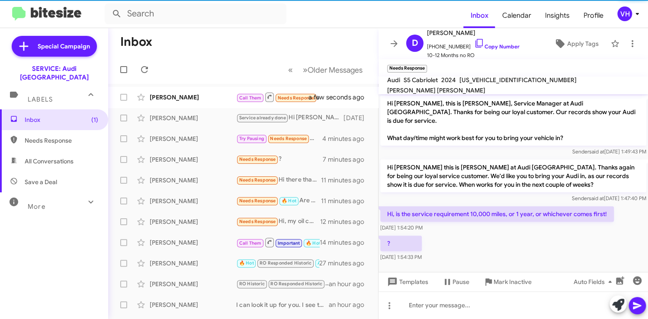
click at [195, 94] on div "[PERSON_NAME]" at bounding box center [193, 97] width 87 height 9
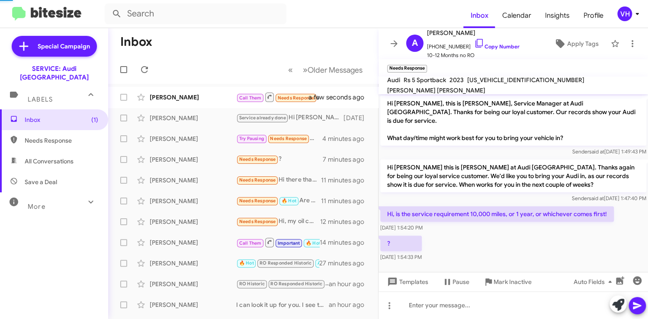
click at [188, 120] on div "[PERSON_NAME]" at bounding box center [193, 118] width 87 height 9
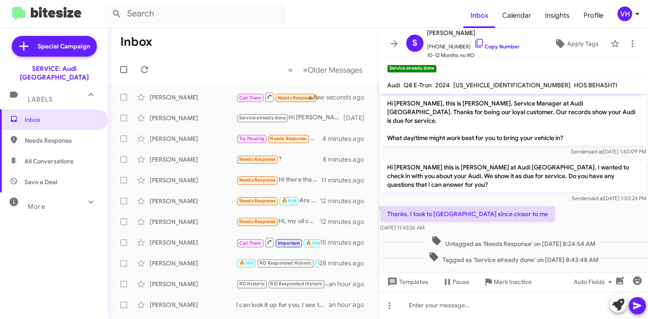
click at [186, 59] on mat-toolbar-row "« Previous » Next Older Messages" at bounding box center [243, 70] width 270 height 28
click at [196, 96] on div "[PERSON_NAME]" at bounding box center [193, 97] width 87 height 9
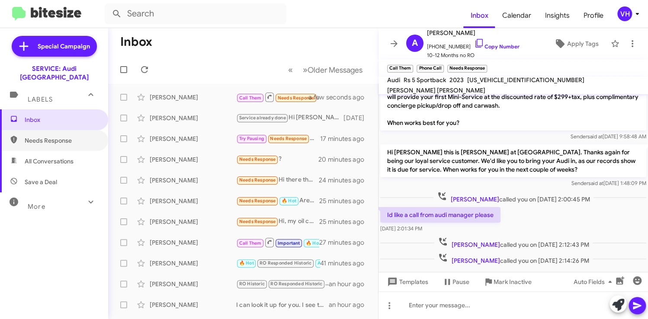
click at [37, 136] on span "Needs Response" at bounding box center [62, 140] width 74 height 9
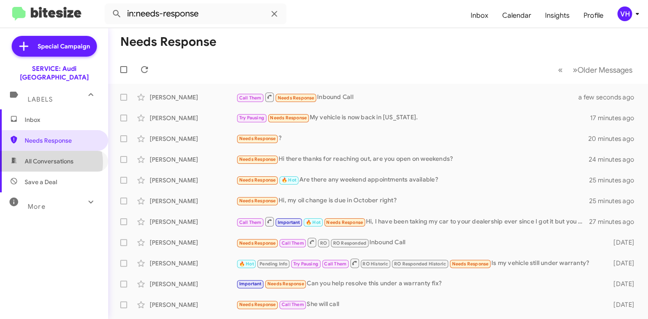
click at [50, 157] on span "All Conversations" at bounding box center [49, 161] width 49 height 9
type input "in:all-conversations"
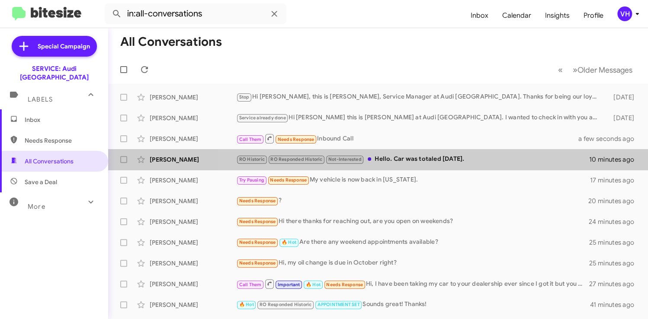
click at [440, 162] on div "RO Historic RO Responded Historic Not-Interested Hello. Car was totaled Decembe…" at bounding box center [412, 159] width 353 height 10
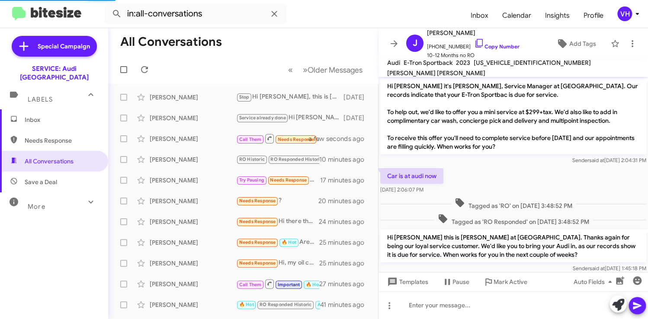
scroll to position [64, 0]
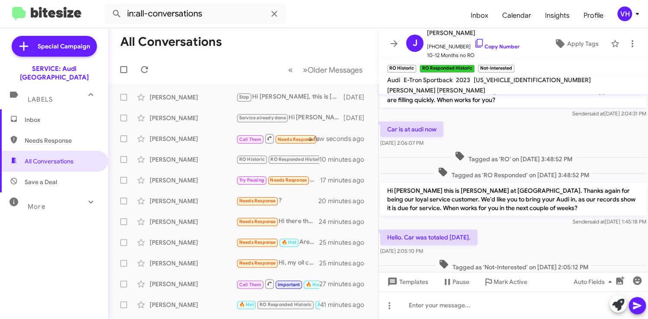
click at [417, 284] on span "Templates" at bounding box center [406, 282] width 43 height 16
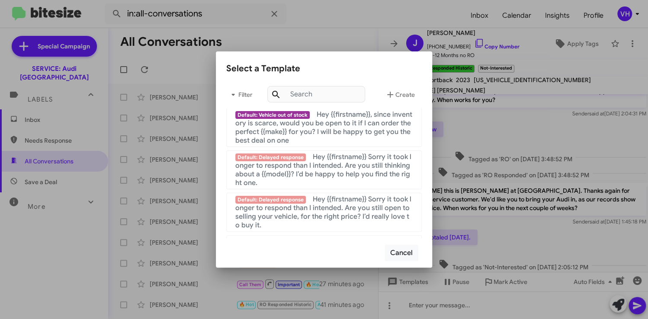
scroll to position [649, 0]
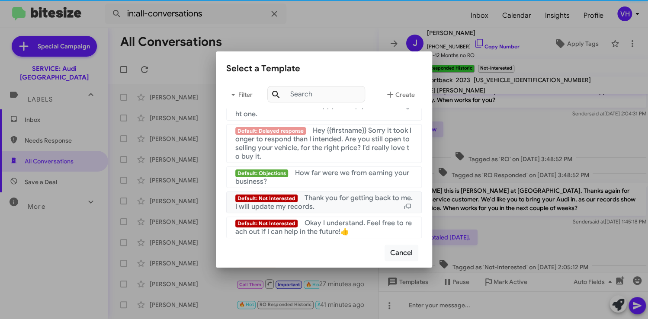
click at [365, 196] on span "Thank you for getting back to me. I will update my records." at bounding box center [323, 202] width 177 height 17
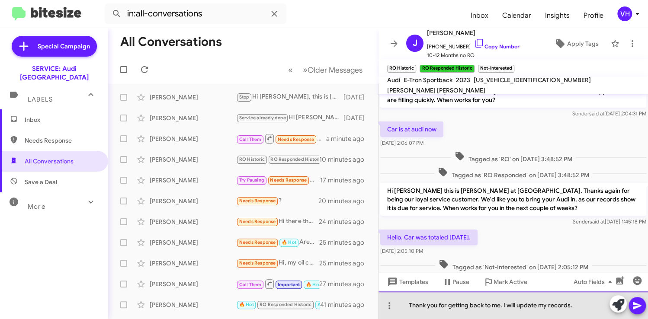
click at [405, 304] on div "Thank you for getting back to me. I will update my records." at bounding box center [514, 306] width 270 height 28
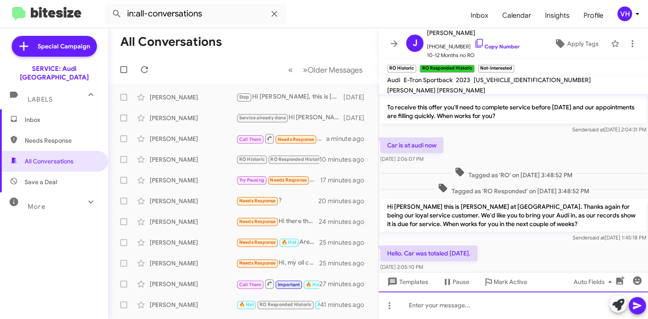
scroll to position [112, 0]
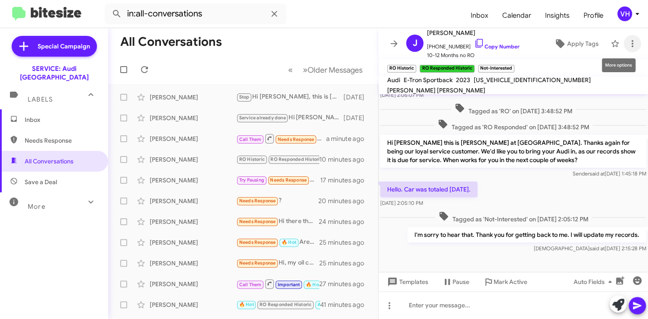
click at [627, 48] on icon at bounding box center [632, 44] width 10 height 10
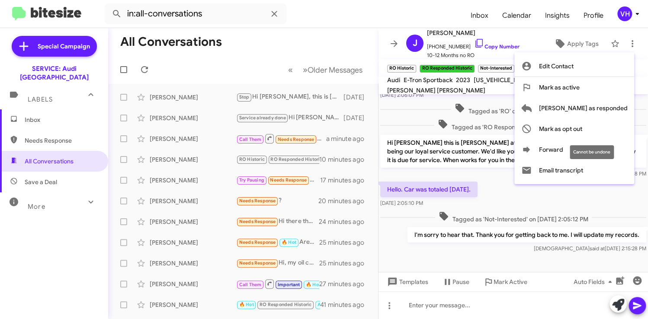
click at [582, 126] on span "Mark as opt out" at bounding box center [560, 129] width 43 height 21
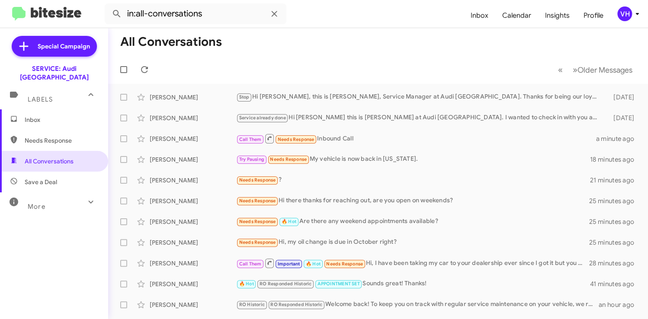
click at [372, 161] on div "Try Pausing Needs Response My vehicle is now back in North Carolina." at bounding box center [413, 159] width 354 height 10
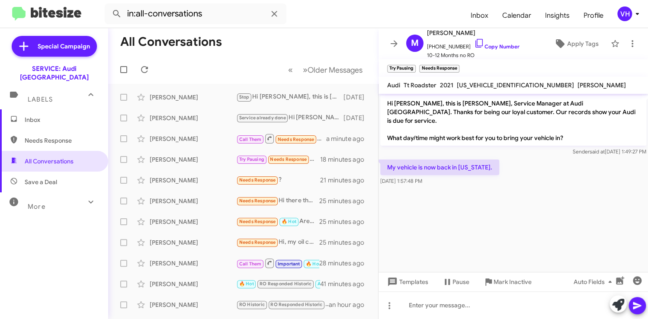
click at [417, 280] on span "Templates" at bounding box center [406, 282] width 43 height 16
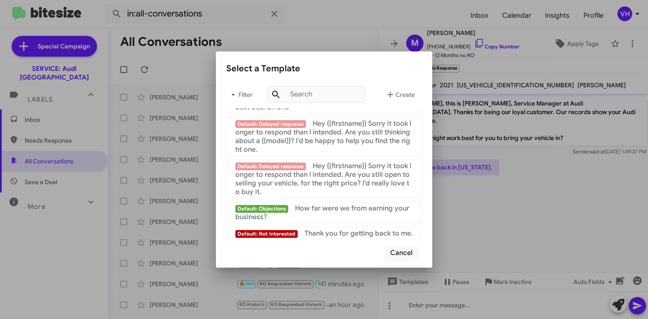
scroll to position [649, 0]
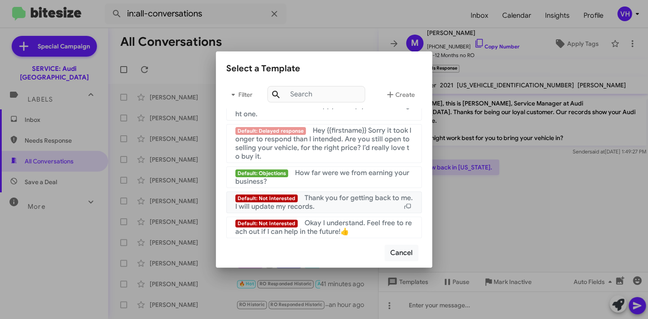
click at [380, 201] on span "Thank you for getting back to me. I will update my records." at bounding box center [323, 202] width 177 height 17
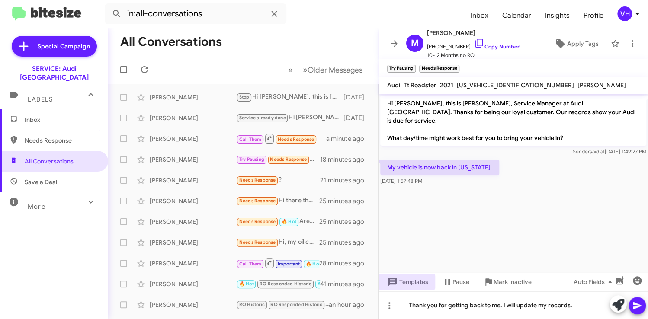
click at [637, 305] on icon at bounding box center [637, 305] width 8 height 7
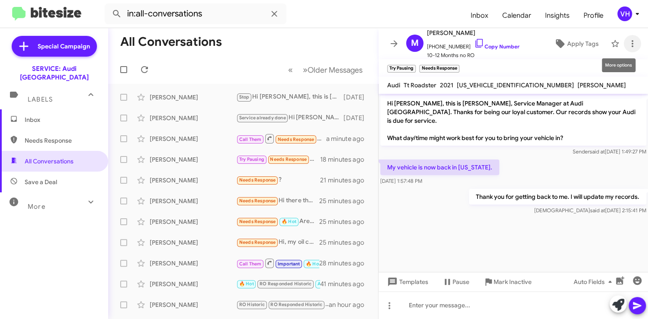
click at [630, 45] on icon at bounding box center [632, 44] width 10 height 10
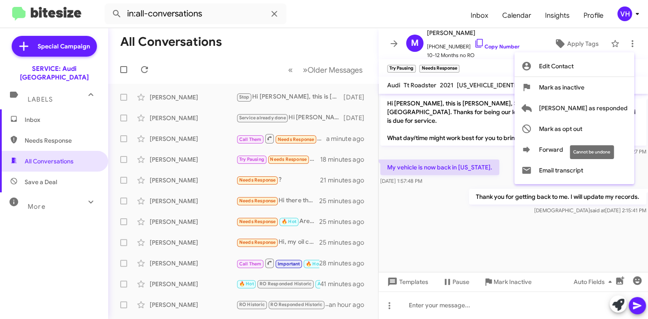
click at [582, 130] on span "Mark as opt out" at bounding box center [560, 129] width 43 height 21
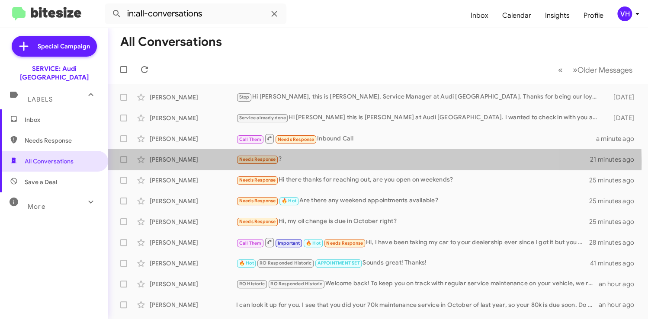
click at [325, 161] on div "Needs Response ?" at bounding box center [413, 159] width 354 height 10
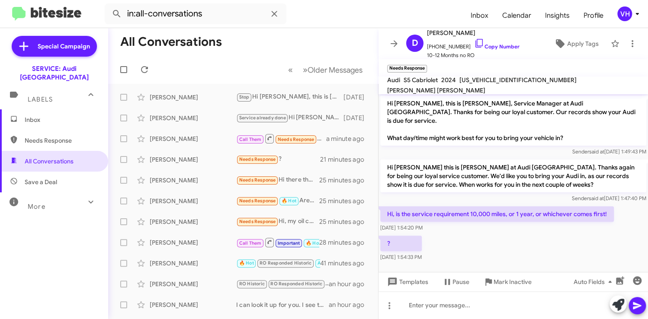
click at [490, 83] on span "WAUW4GF57RN004490" at bounding box center [517, 80] width 117 height 8
copy span "WAUW4GF57RN004490"
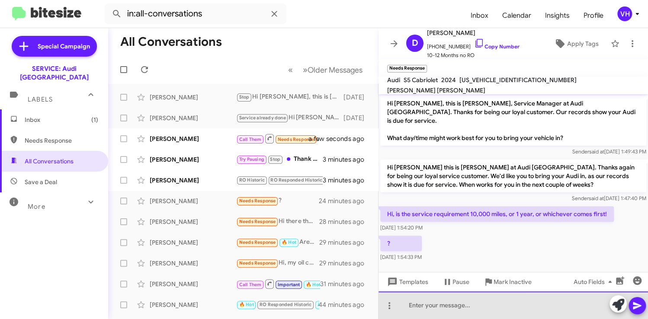
click at [422, 304] on div at bounding box center [514, 306] width 270 height 28
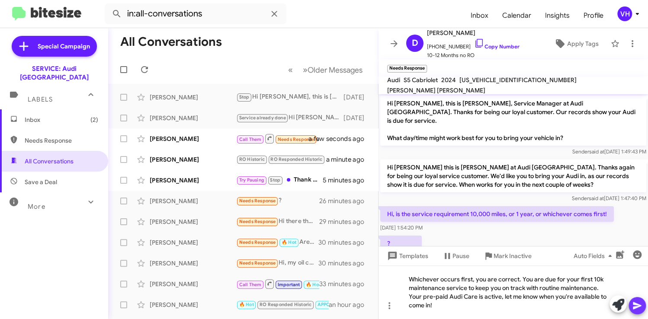
click at [635, 307] on icon at bounding box center [637, 305] width 8 height 7
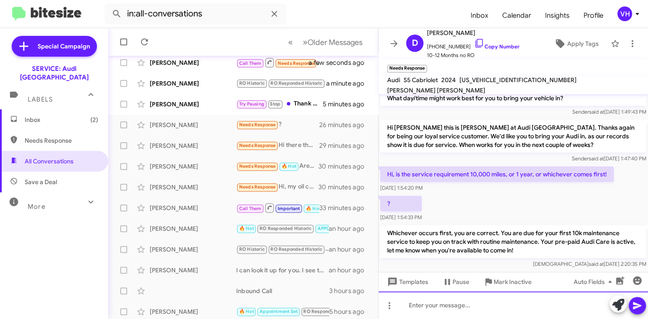
scroll to position [87, 0]
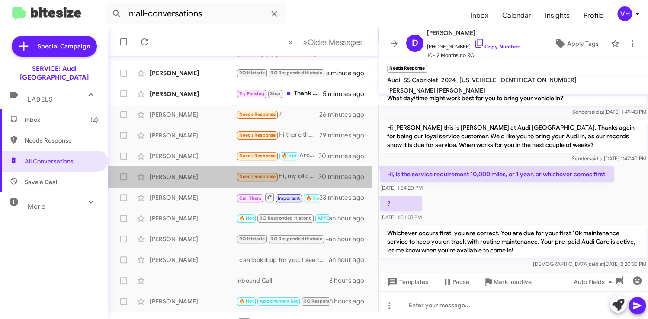
click at [215, 175] on div "[PERSON_NAME]" at bounding box center [193, 177] width 87 height 9
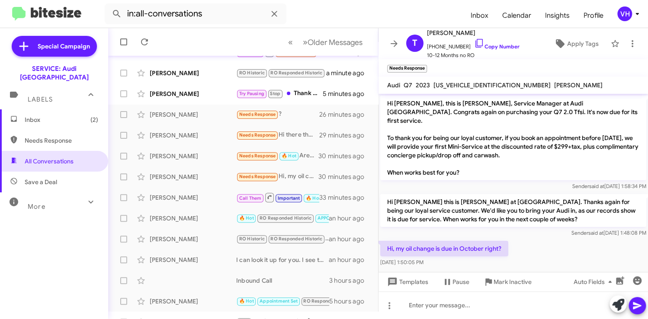
click at [438, 84] on span "[US_VEHICLE_IDENTIFICATION_NUMBER]" at bounding box center [491, 85] width 117 height 8
copy span "[US_VEHICLE_IDENTIFICATION_NUMBER]"
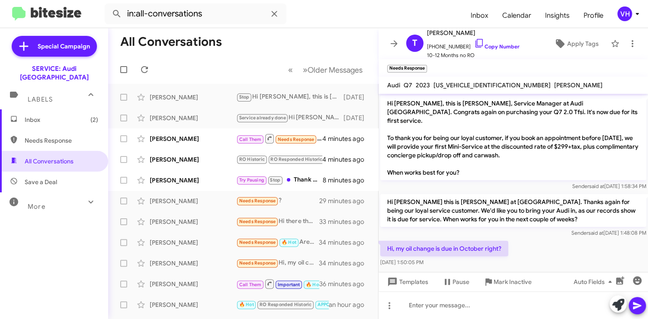
click at [209, 143] on div "[PERSON_NAME]" at bounding box center [193, 139] width 87 height 9
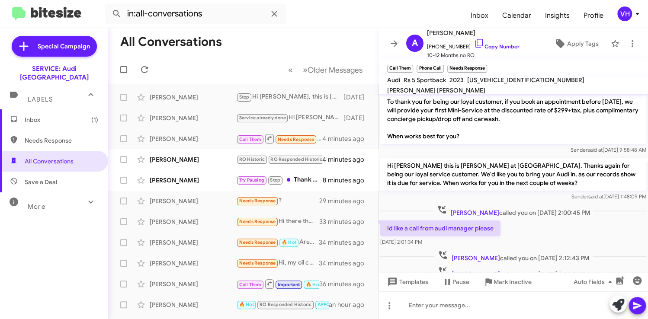
scroll to position [87, 0]
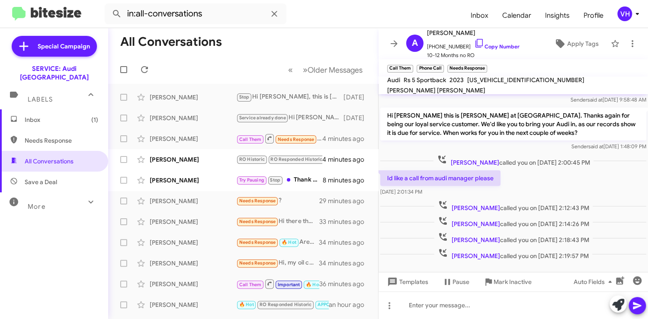
click at [490, 84] on span "WUAAWCF53PA904052" at bounding box center [525, 80] width 117 height 8
copy span "WUAAWCF53PA904052"
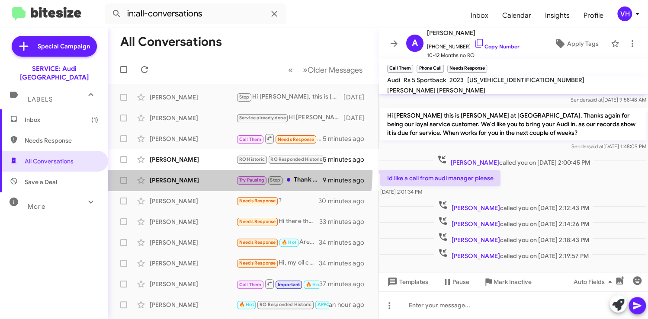
click at [202, 172] on div "Mark Haskins Try Pausing Stop Thank you for getting back to me. I will update m…" at bounding box center [243, 180] width 256 height 17
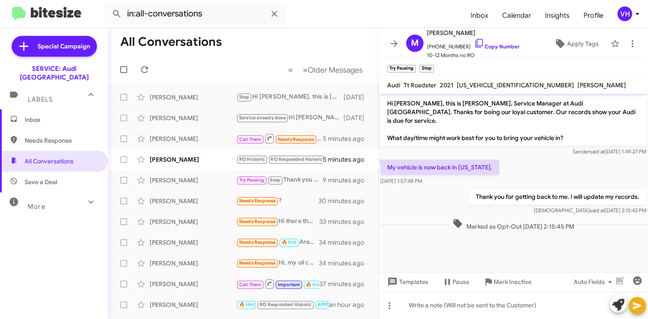
click at [414, 66] on span "×" at bounding box center [413, 64] width 5 height 10
click at [627, 44] on icon at bounding box center [632, 44] width 10 height 10
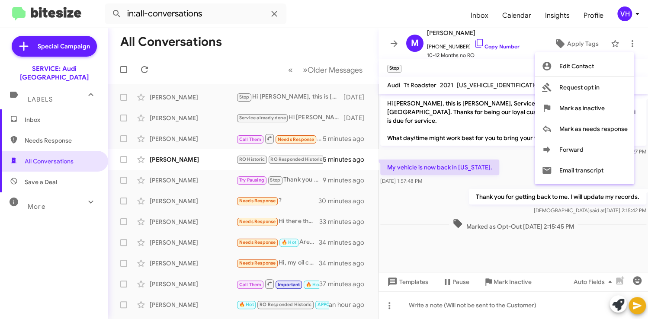
click at [455, 187] on div at bounding box center [324, 159] width 648 height 319
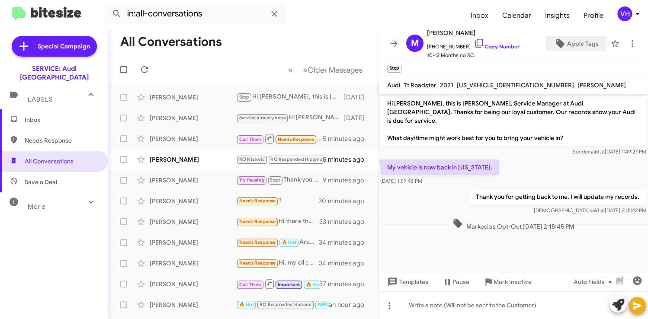
click at [575, 45] on span "Apply Tags" at bounding box center [583, 44] width 32 height 16
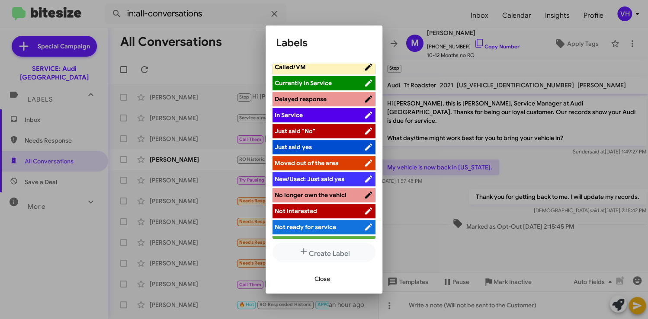
scroll to position [157, 0]
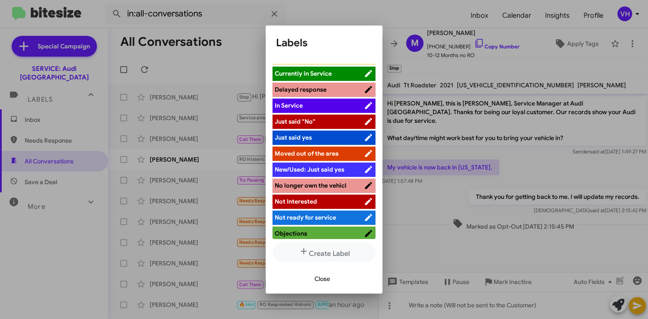
click at [330, 150] on span "Moved out of the area" at bounding box center [307, 154] width 64 height 8
click at [331, 276] on button "Close" at bounding box center [322, 279] width 29 height 16
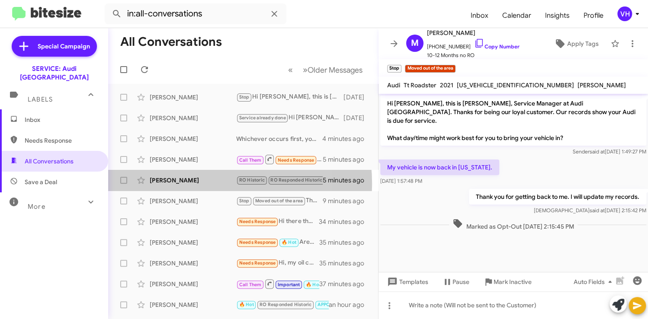
click at [187, 184] on div "[PERSON_NAME]" at bounding box center [193, 180] width 87 height 9
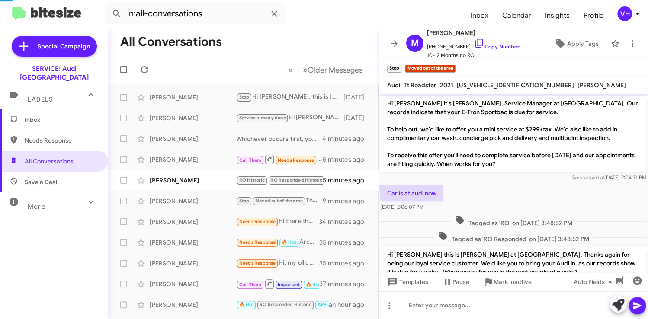
scroll to position [163, 0]
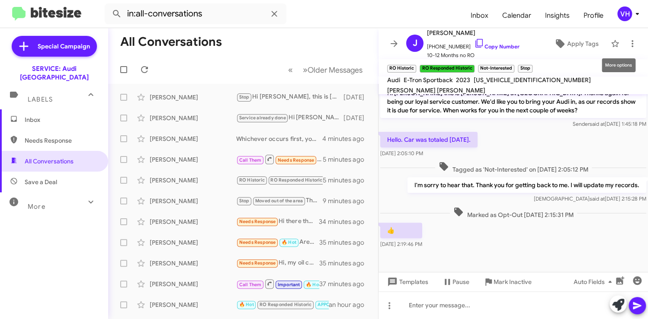
click at [627, 45] on icon at bounding box center [632, 44] width 10 height 10
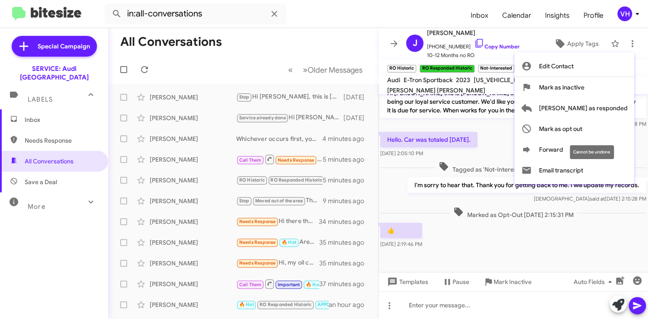
click at [582, 130] on span "Mark as opt out" at bounding box center [560, 129] width 43 height 21
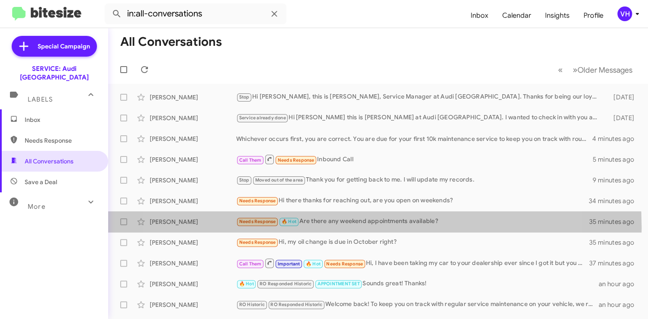
click at [337, 228] on div "Viktor Velikov Needs Response 🔥 Hot Are there any weekend appointments availabl…" at bounding box center [378, 221] width 526 height 17
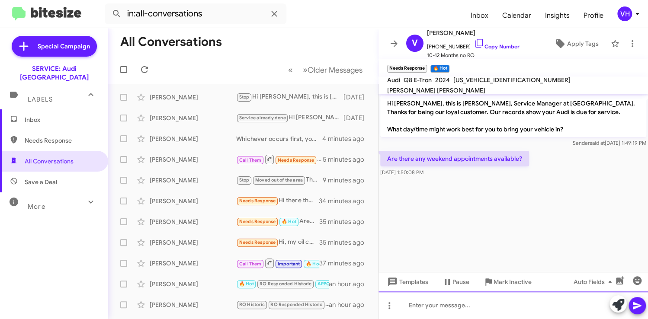
click at [420, 303] on div at bounding box center [514, 306] width 270 height 28
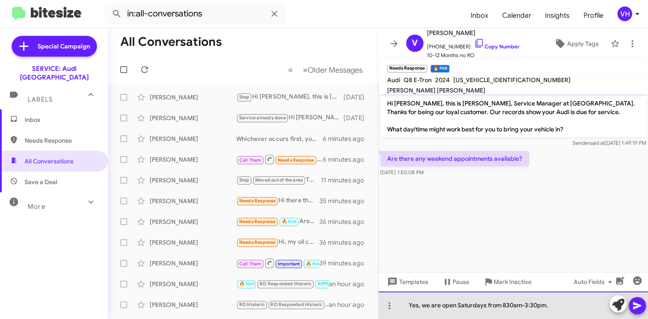
drag, startPoint x: 563, startPoint y: 307, endPoint x: 400, endPoint y: 311, distance: 163.2
click at [400, 311] on div "Yes, we are open Saturdays from 830am-3:30pm." at bounding box center [514, 306] width 270 height 28
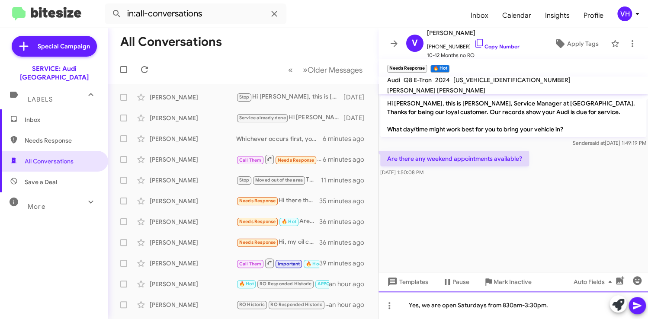
copy div "Yes, we are open Saturdays from 830am-3:30pm."
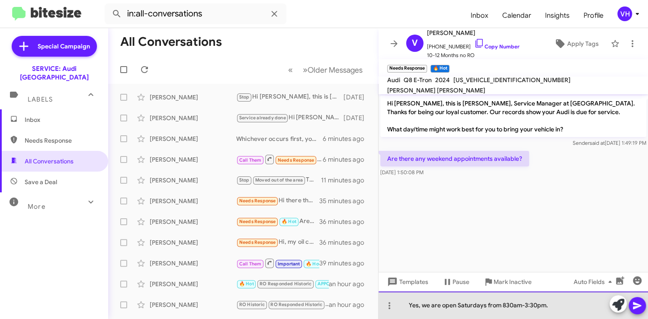
click at [588, 315] on div "Yes, we are open Saturdays from 830am-3:30pm." at bounding box center [514, 306] width 270 height 28
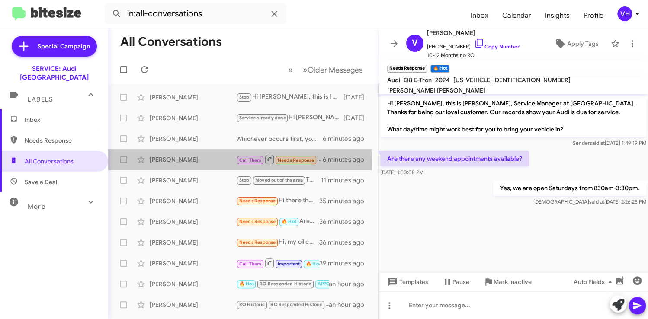
click at [185, 163] on div "[PERSON_NAME]" at bounding box center [193, 159] width 87 height 9
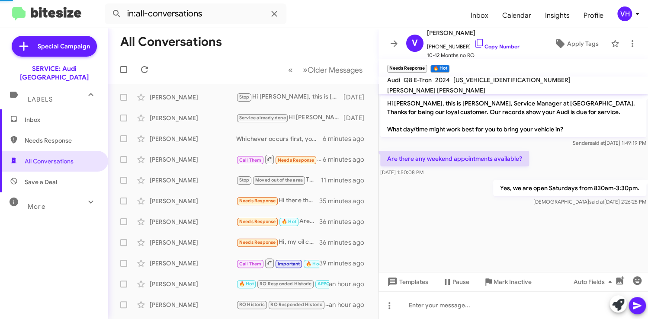
scroll to position [87, 0]
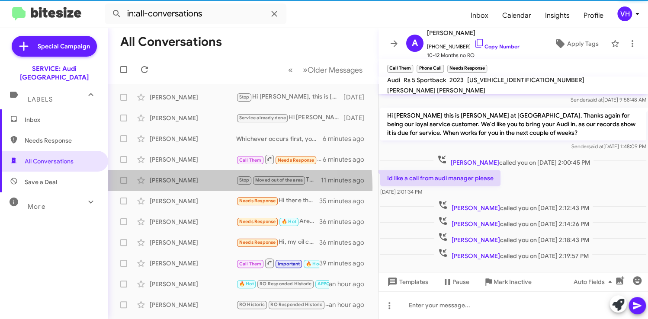
click at [189, 187] on div "Mark Haskins Stop Moved out of the area Thank you for getting back to me. I wil…" at bounding box center [243, 180] width 256 height 17
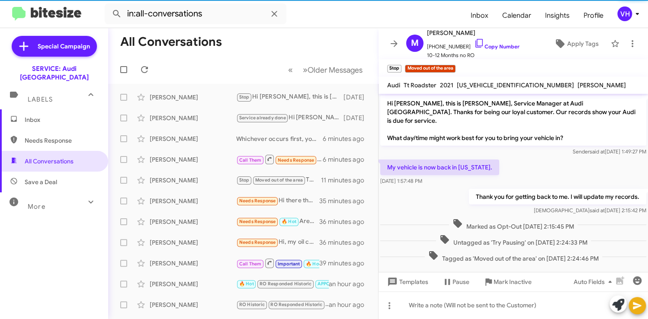
click at [194, 204] on div "[PERSON_NAME]" at bounding box center [193, 201] width 87 height 9
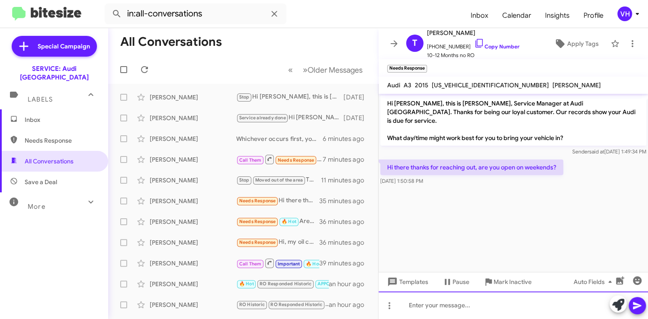
click at [478, 302] on div at bounding box center [514, 306] width 270 height 28
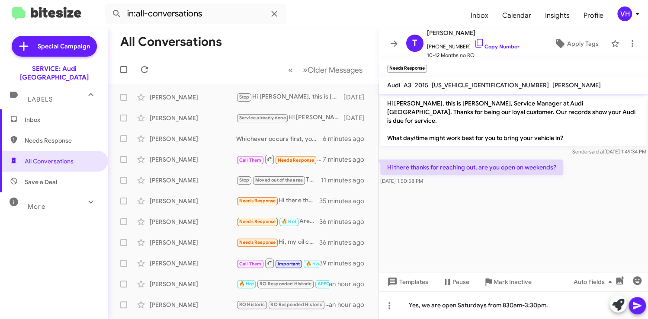
click at [459, 83] on span "WAUCCGFF0F1018314" at bounding box center [490, 85] width 117 height 8
copy span "WAUCCGFF0F1018314"
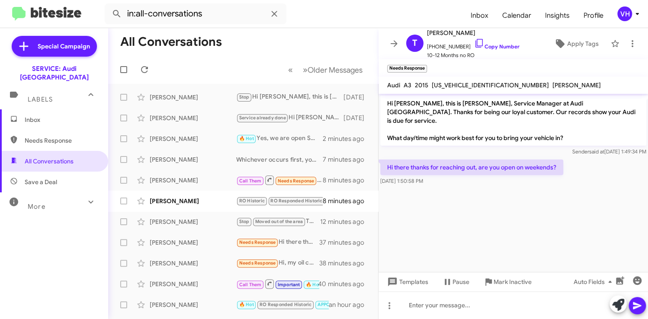
click at [209, 205] on div "Jaseon Outlaw RO Historic RO Responded Historic Not-Interested Stop 👍 8 minutes…" at bounding box center [243, 201] width 256 height 17
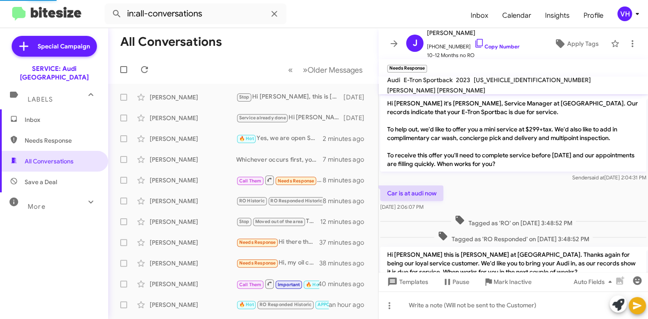
scroll to position [163, 0]
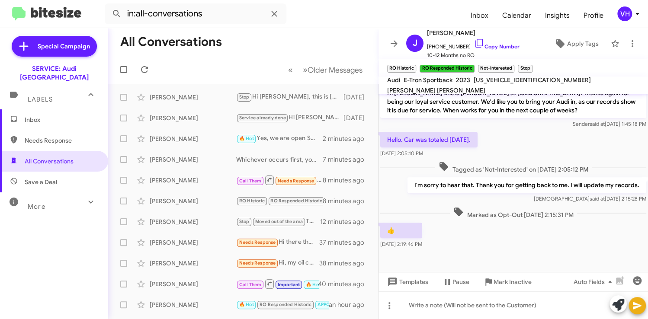
click at [513, 63] on span "×" at bounding box center [512, 64] width 5 height 10
click at [471, 66] on span "×" at bounding box center [472, 64] width 5 height 10
click at [414, 65] on span "×" at bounding box center [413, 64] width 5 height 10
click at [632, 46] on icon at bounding box center [633, 43] width 2 height 7
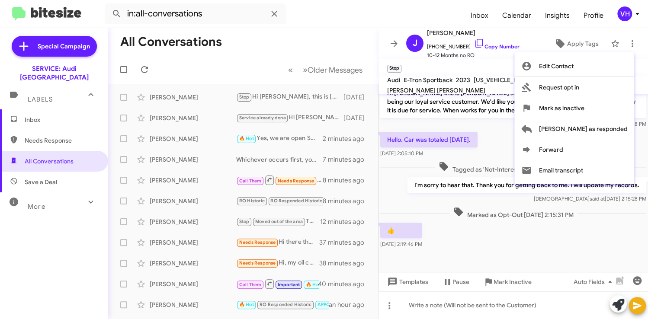
click at [566, 41] on div at bounding box center [324, 159] width 648 height 319
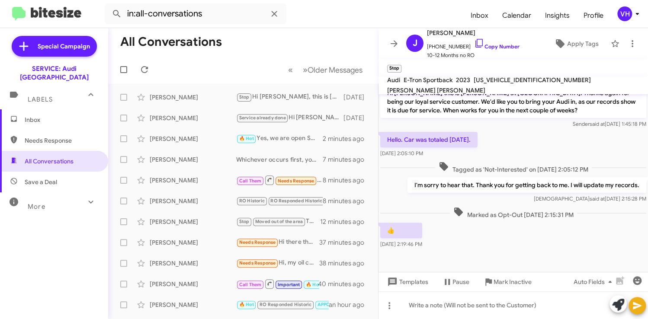
click at [567, 43] on span "Apply Tags" at bounding box center [583, 44] width 32 height 16
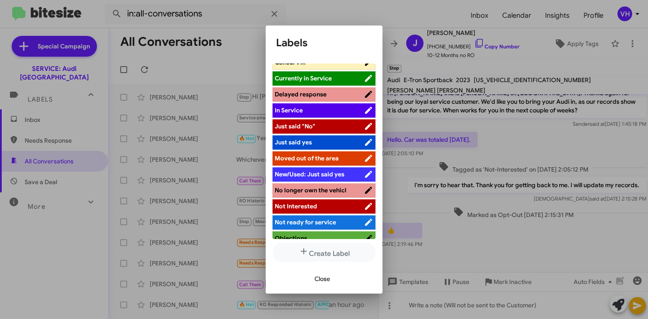
scroll to position [165, 0]
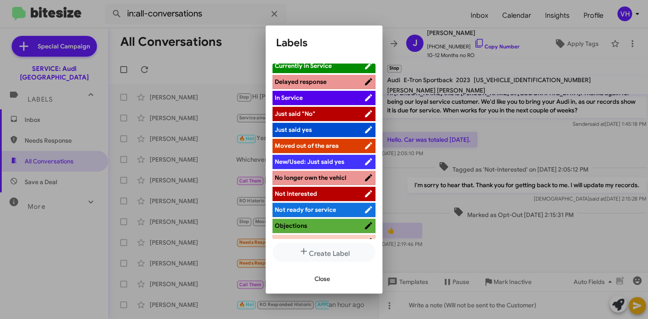
click at [339, 174] on span "No longer own the vehicl" at bounding box center [311, 178] width 72 height 8
click at [325, 277] on span "Close" at bounding box center [323, 279] width 16 height 16
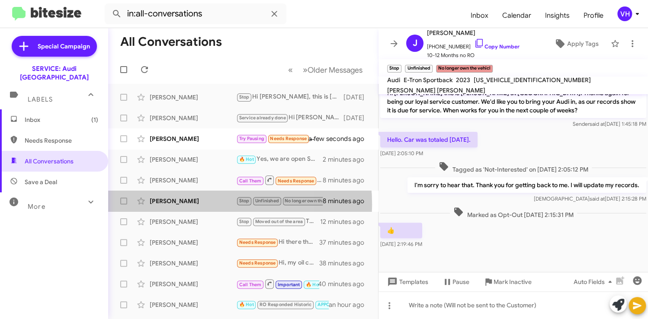
click at [178, 205] on div "[PERSON_NAME]" at bounding box center [193, 201] width 87 height 9
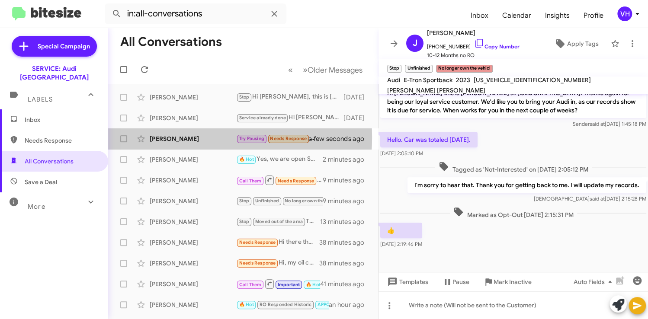
click at [191, 137] on div "[PERSON_NAME]" at bounding box center [193, 139] width 87 height 9
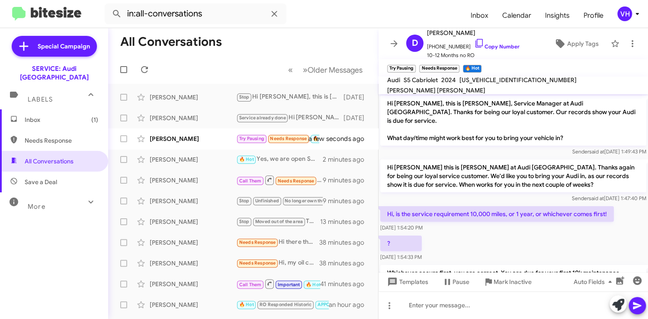
click at [454, 234] on div "? Aug 20, 2025, 1:54:33 PM" at bounding box center [514, 248] width 270 height 29
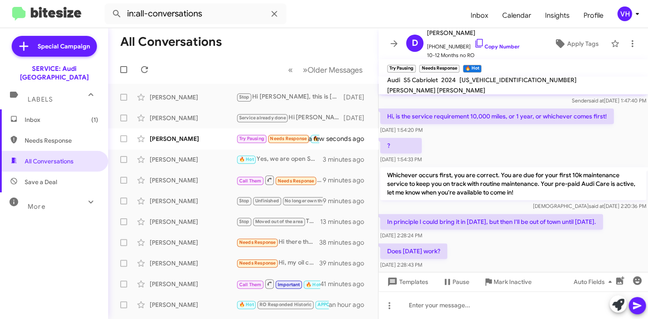
scroll to position [103, 0]
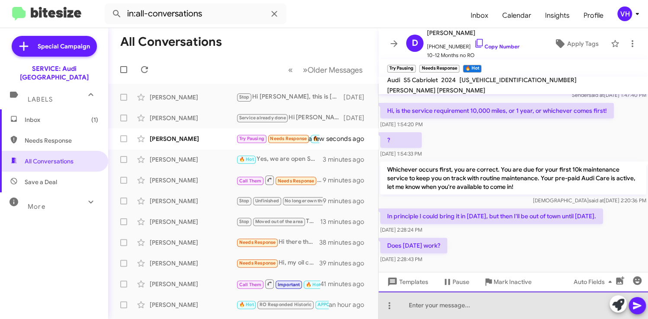
click at [533, 301] on div at bounding box center [514, 306] width 270 height 28
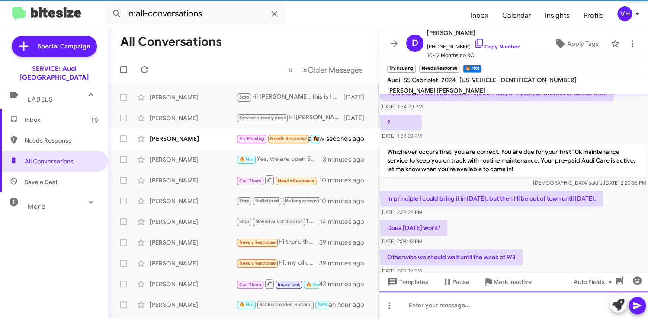
scroll to position [166, 0]
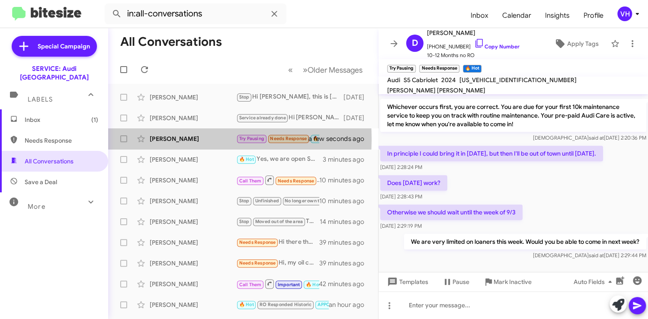
click at [191, 139] on div "[PERSON_NAME]" at bounding box center [193, 139] width 87 height 9
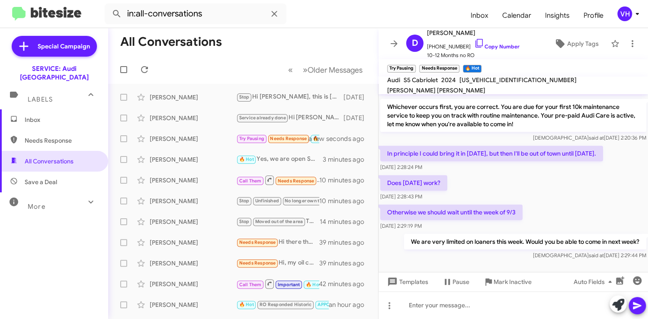
click at [186, 158] on div "[PERSON_NAME]" at bounding box center [193, 159] width 87 height 9
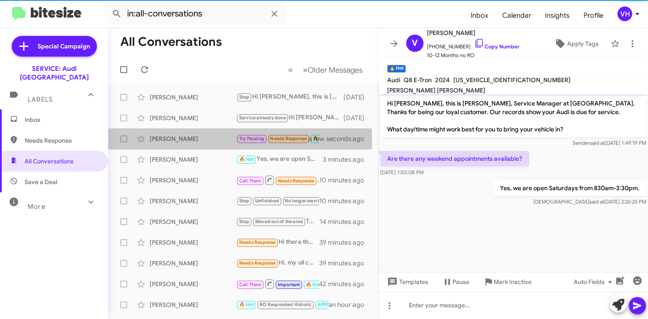
click at [189, 141] on div "[PERSON_NAME]" at bounding box center [193, 139] width 87 height 9
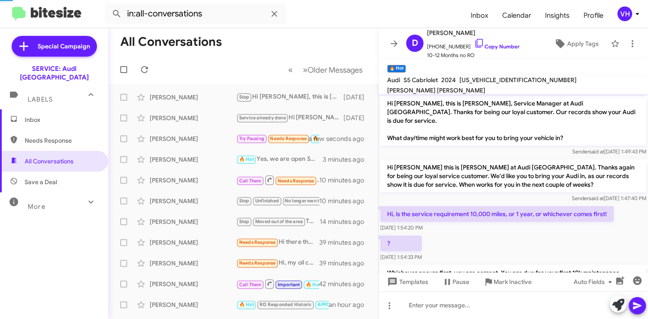
scroll to position [166, 0]
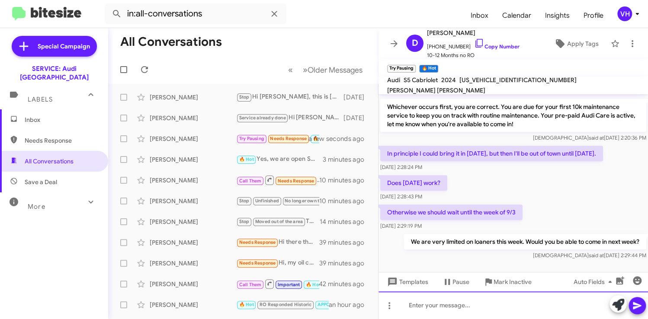
click at [524, 304] on div at bounding box center [514, 306] width 270 height 28
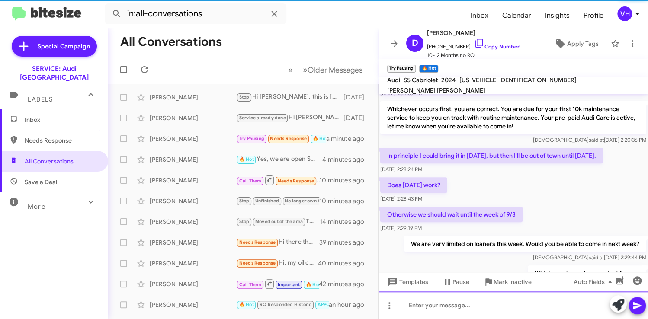
scroll to position [198, 0]
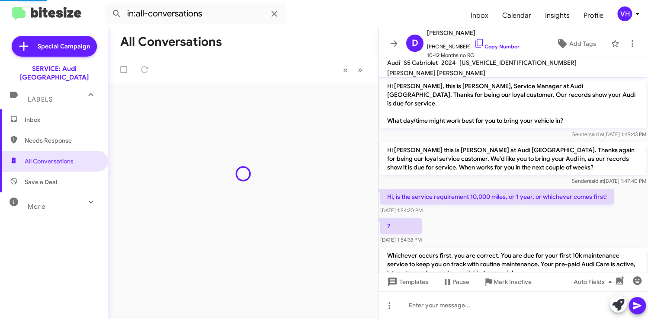
scroll to position [164, 0]
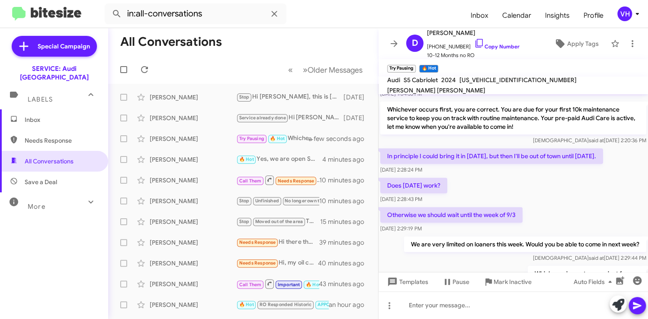
click at [394, 40] on icon at bounding box center [394, 43] width 7 height 6
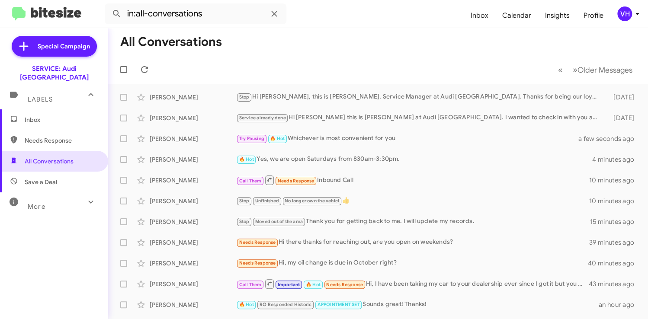
click at [488, 258] on div "[PERSON_NAME] Needs Response Hi, my oil change is due in October right? 40 minu…" at bounding box center [378, 263] width 526 height 17
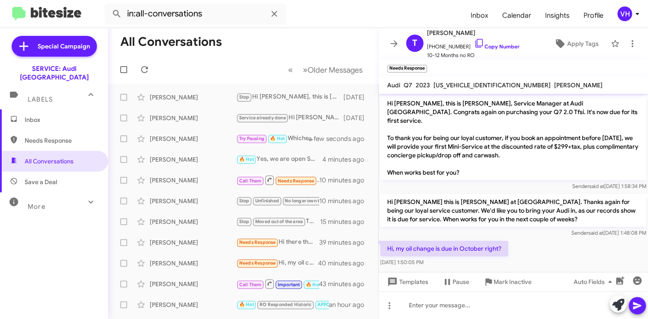
click at [472, 84] on span "[US_VEHICLE_IDENTIFICATION_NUMBER]" at bounding box center [491, 85] width 117 height 8
copy span "[US_VEHICLE_IDENTIFICATION_NUMBER]"
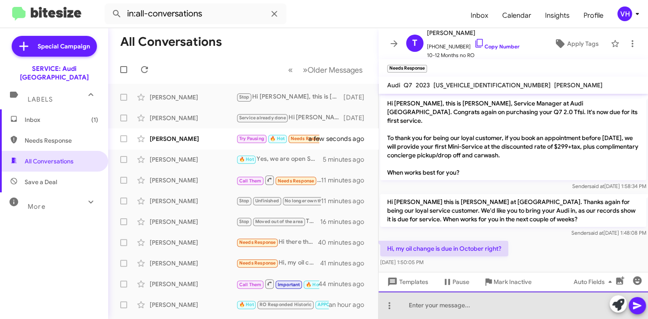
click at [426, 307] on div at bounding box center [514, 306] width 270 height 28
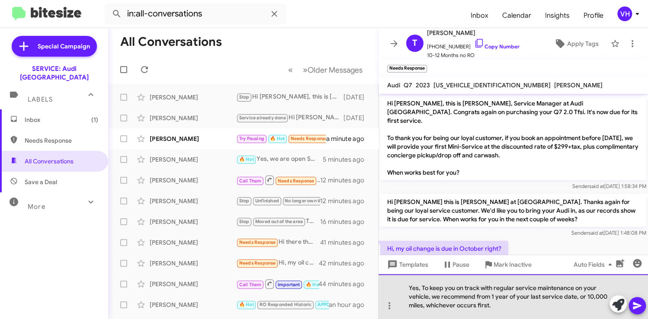
click at [423, 286] on div "Yes, To keep you on track with regular service maintenance on your vehicle, we …" at bounding box center [514, 296] width 270 height 45
click at [519, 305] on div "Yes, to keep you on track with regular service maintenance on your vehicle, we …" at bounding box center [514, 296] width 270 height 45
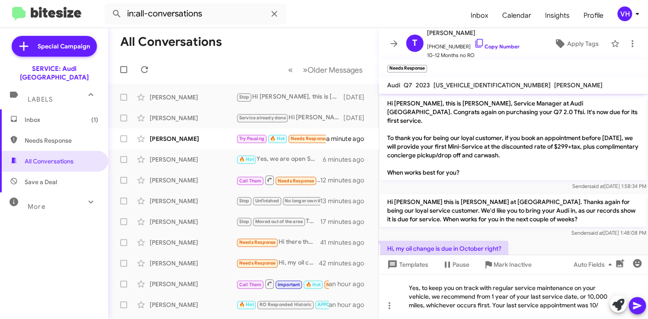
click at [479, 85] on span "[US_VEHICLE_IDENTIFICATION_NUMBER]" at bounding box center [491, 85] width 117 height 8
copy span "[US_VEHICLE_IDENTIFICATION_NUMBER]"
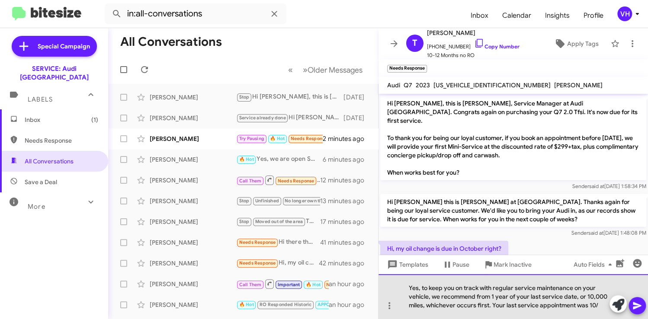
click at [597, 305] on div "Yes, to keep you on track with regular service maintenance on your vehicle, we …" at bounding box center [514, 296] width 270 height 45
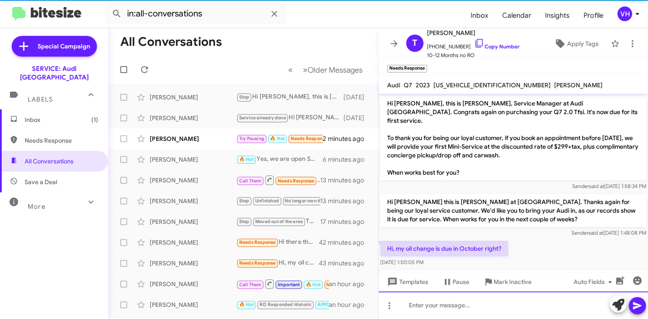
scroll to position [43, 0]
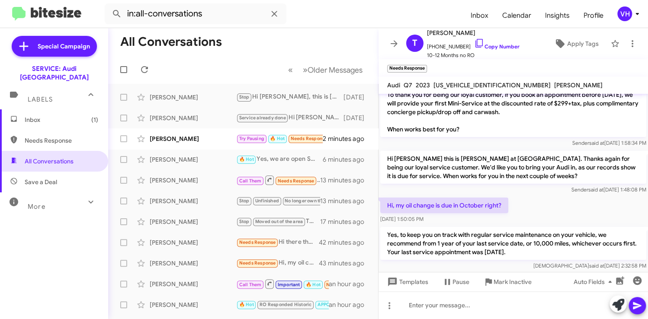
click at [199, 140] on div "[PERSON_NAME]" at bounding box center [193, 139] width 87 height 9
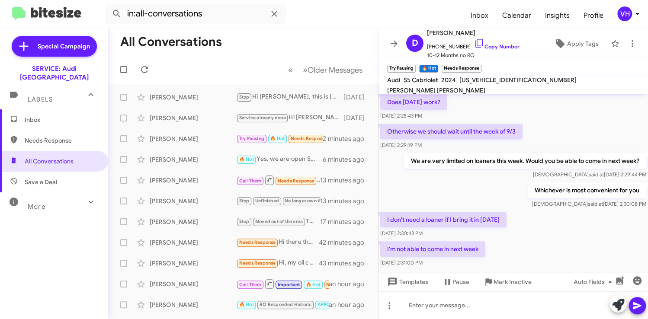
scroll to position [261, 0]
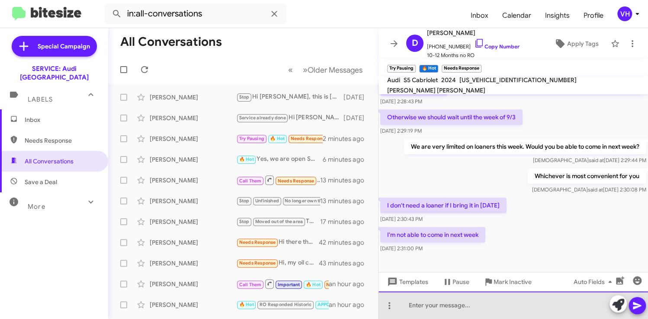
click at [435, 307] on div at bounding box center [514, 306] width 270 height 28
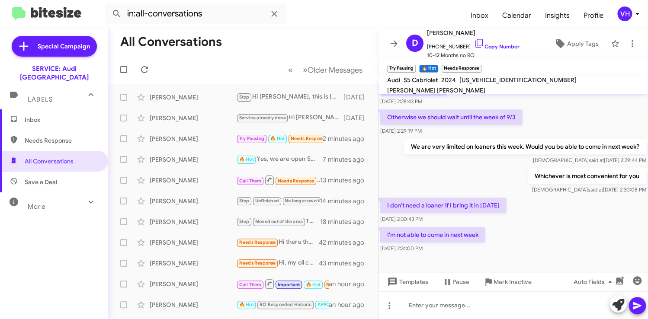
click at [480, 82] on span "[US_VEHICLE_IDENTIFICATION_NUMBER]" at bounding box center [517, 80] width 117 height 8
copy span "[US_VEHICLE_IDENTIFICATION_NUMBER]"
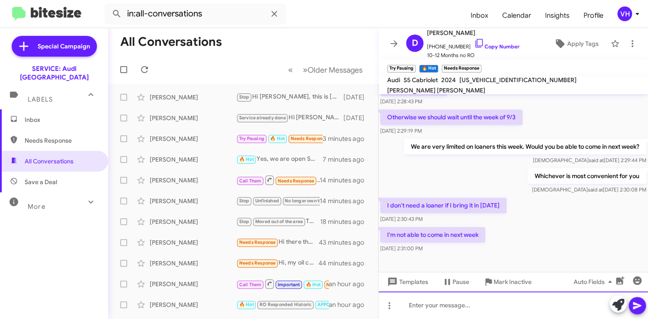
click at [469, 309] on div at bounding box center [514, 306] width 270 height 28
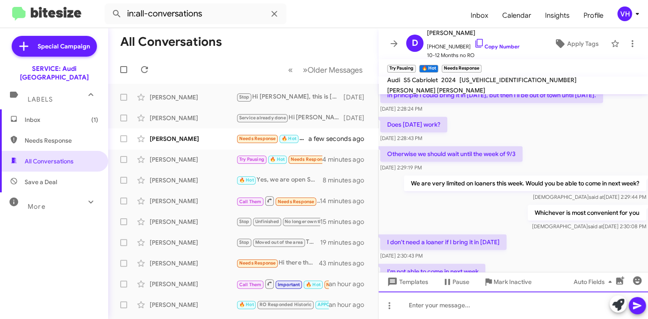
scroll to position [301, 0]
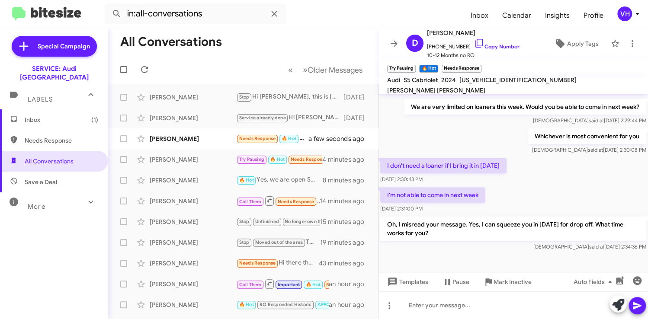
click at [185, 144] on div "Tonni Bhatia Needs Response 🔥 Hot Thanks for the reminder! a few seconds ago" at bounding box center [243, 138] width 256 height 17
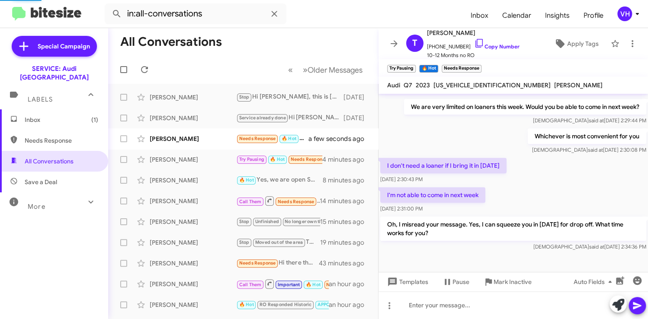
scroll to position [106, 0]
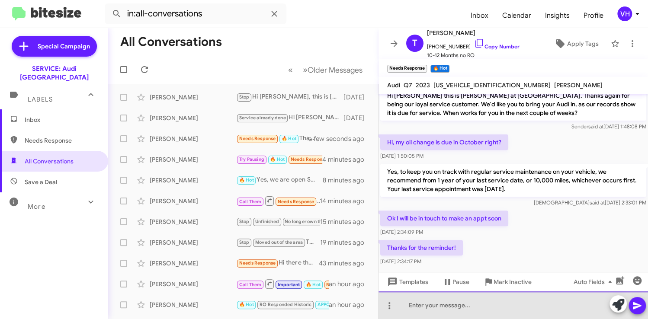
click at [454, 301] on div at bounding box center [514, 306] width 270 height 28
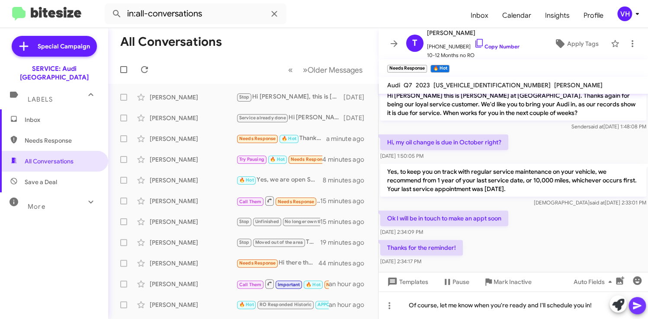
click at [639, 305] on icon at bounding box center [637, 306] width 10 height 10
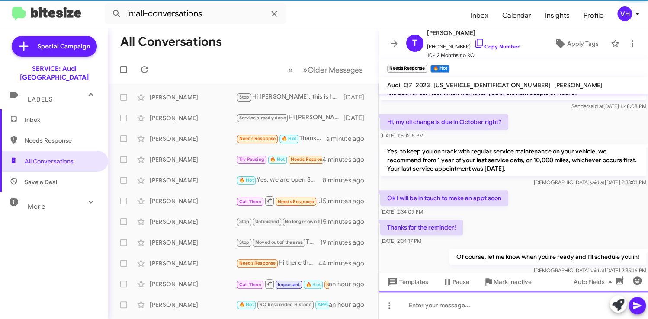
scroll to position [138, 0]
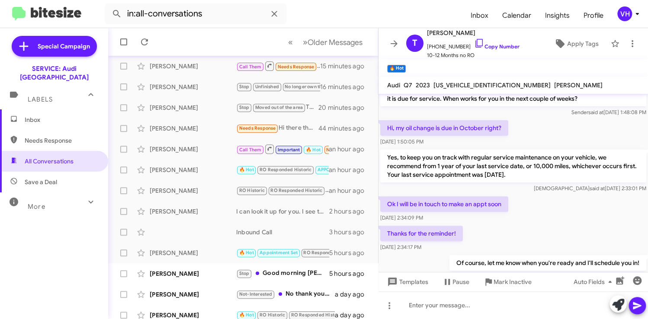
scroll to position [183, 0]
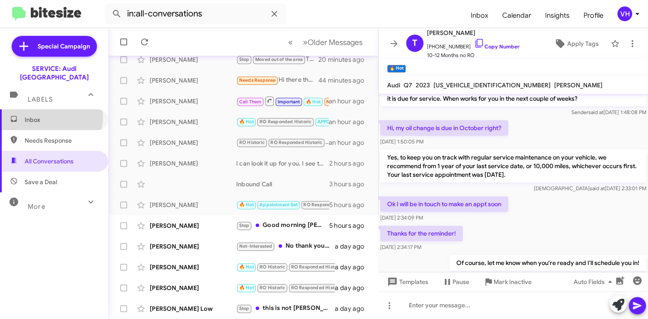
click at [50, 116] on span "Inbox" at bounding box center [62, 120] width 74 height 9
